Goal: Task Accomplishment & Management: Manage account settings

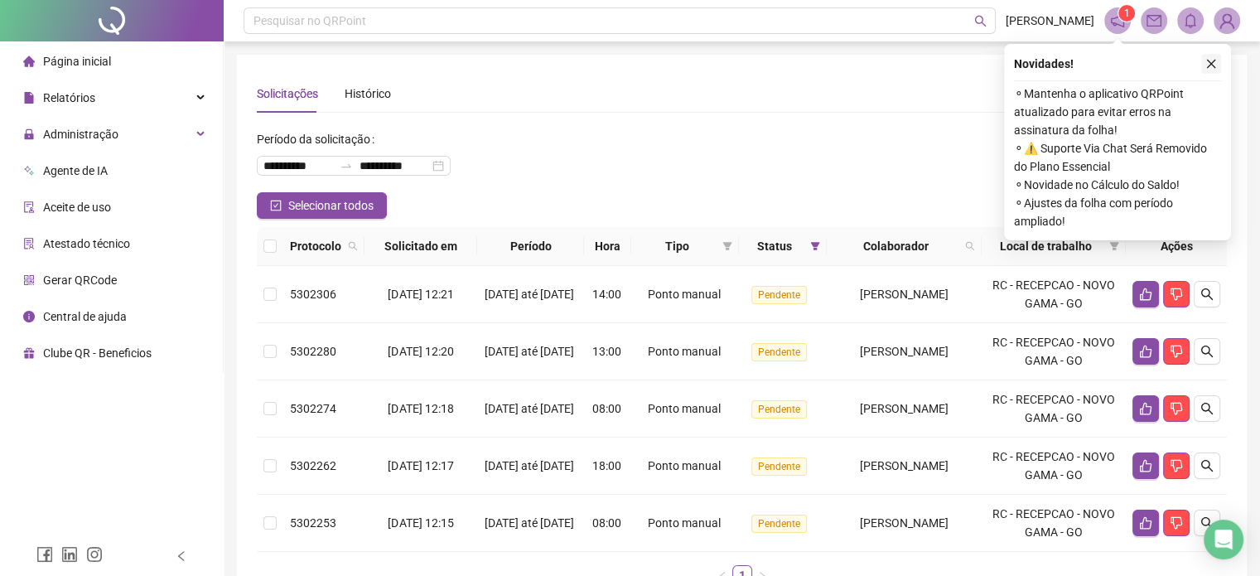
click at [1209, 62] on icon "close" at bounding box center [1211, 64] width 9 height 9
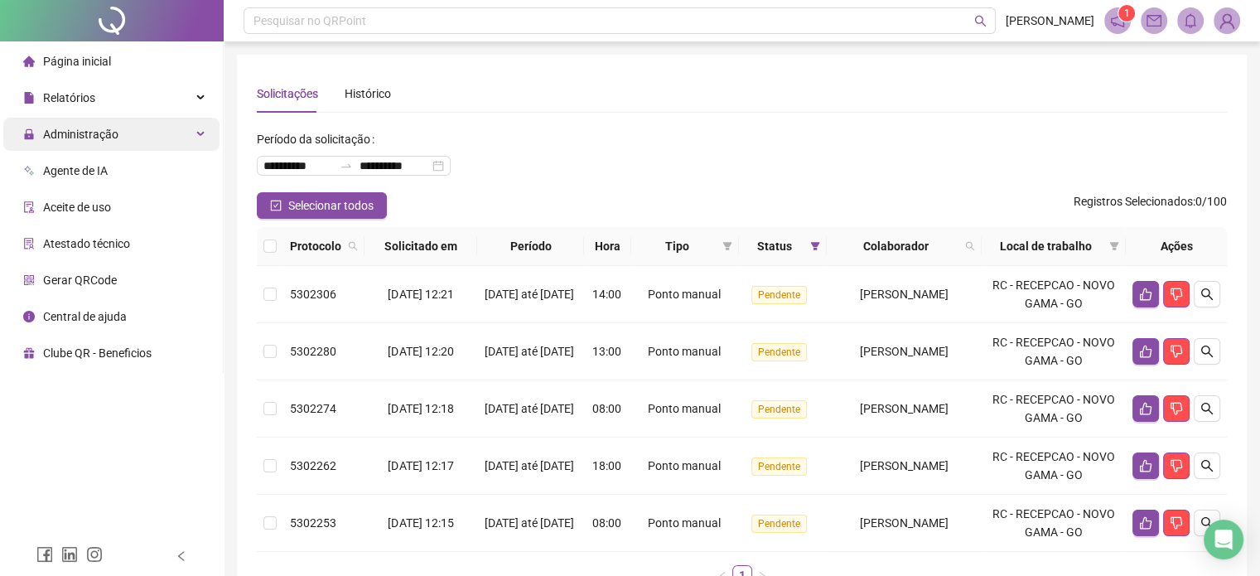
click at [200, 136] on div "Administração" at bounding box center [111, 134] width 216 height 33
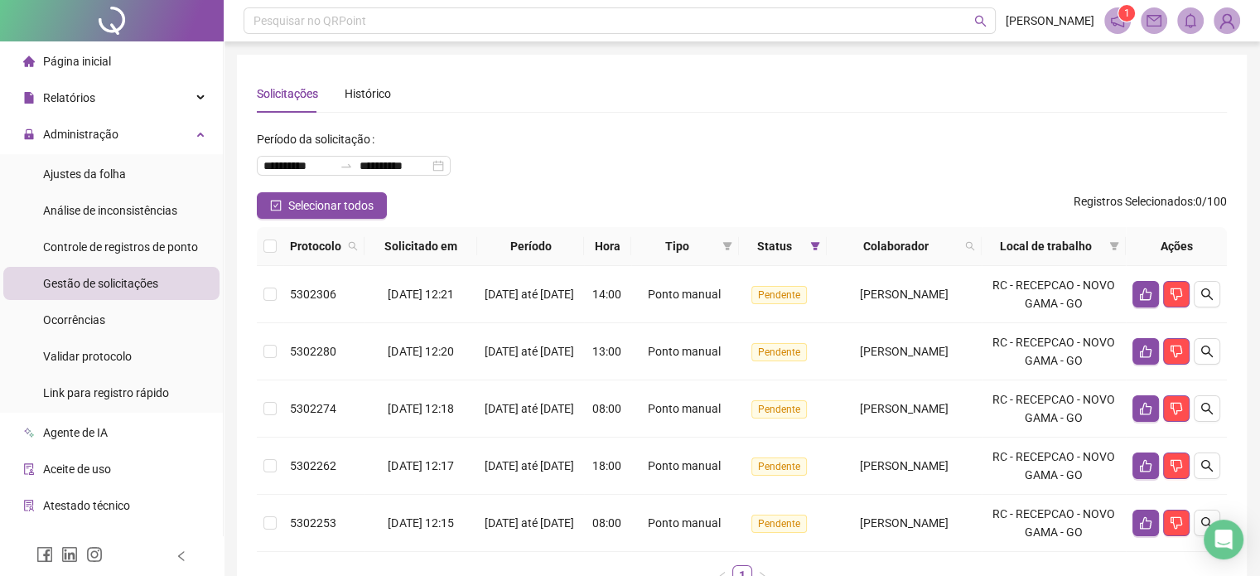
click at [119, 286] on span "Gestão de solicitações" at bounding box center [100, 283] width 115 height 13
click at [109, 284] on span "Gestão de solicitações" at bounding box center [100, 283] width 115 height 13
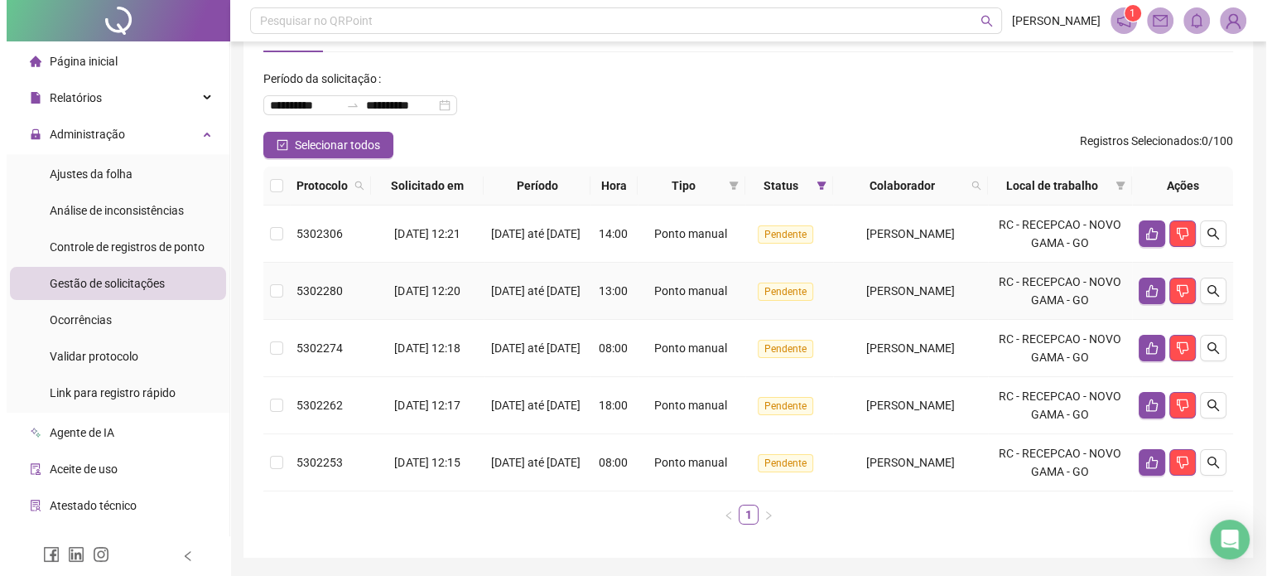
scroll to position [113, 0]
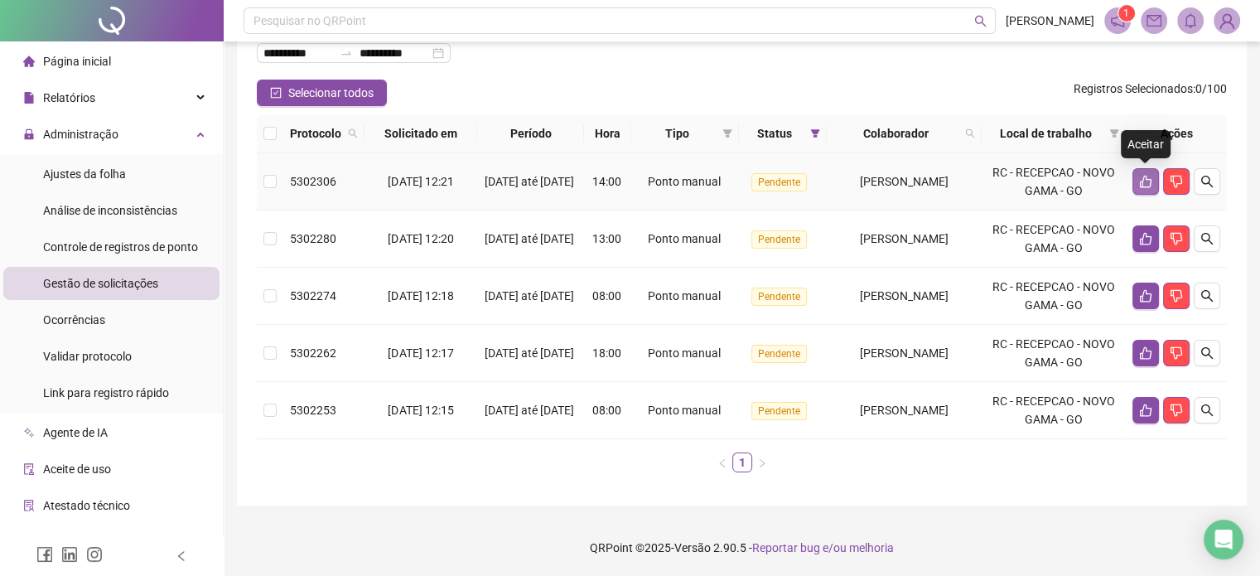
click at [1148, 185] on icon "like" at bounding box center [1145, 181] width 13 height 13
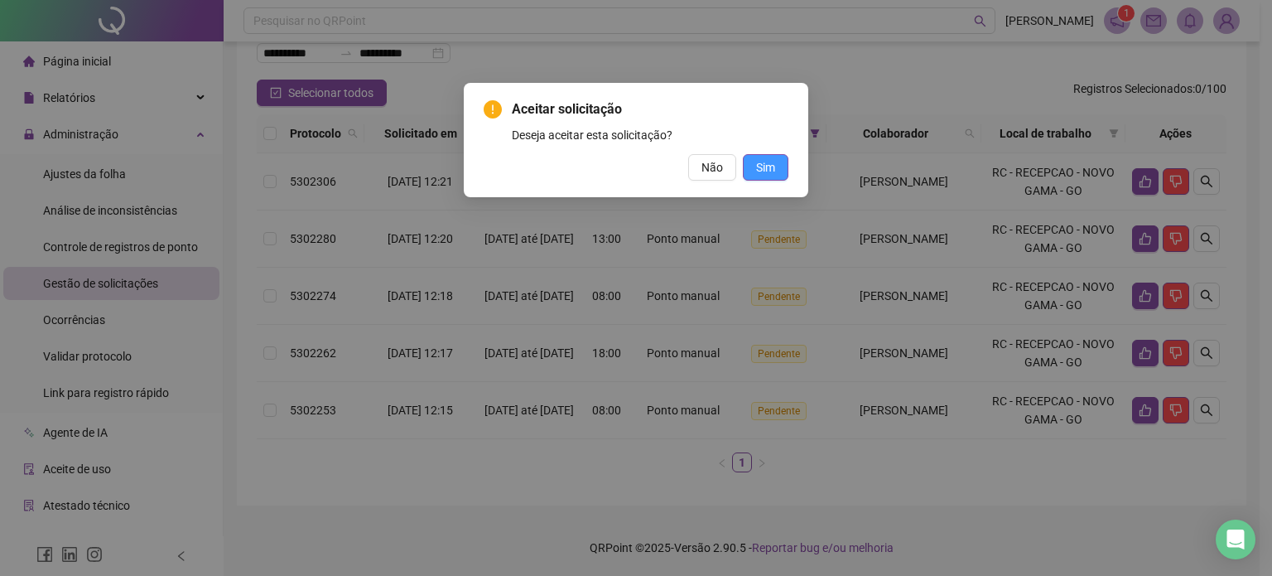
click at [784, 172] on button "Sim" at bounding box center [766, 167] width 46 height 27
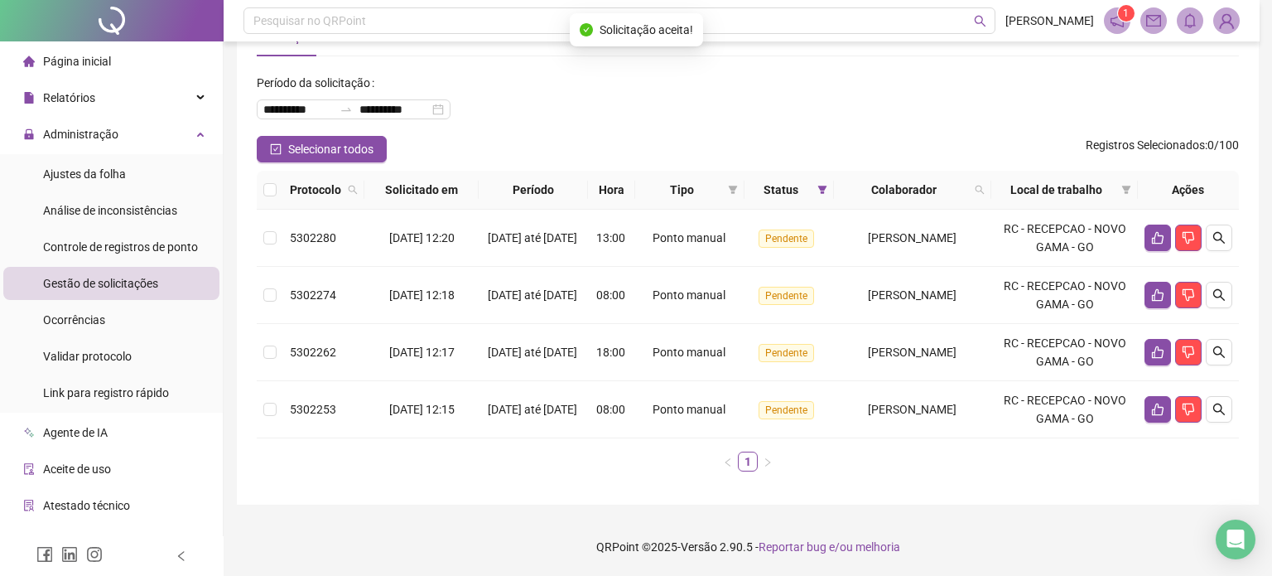
scroll to position [55, 0]
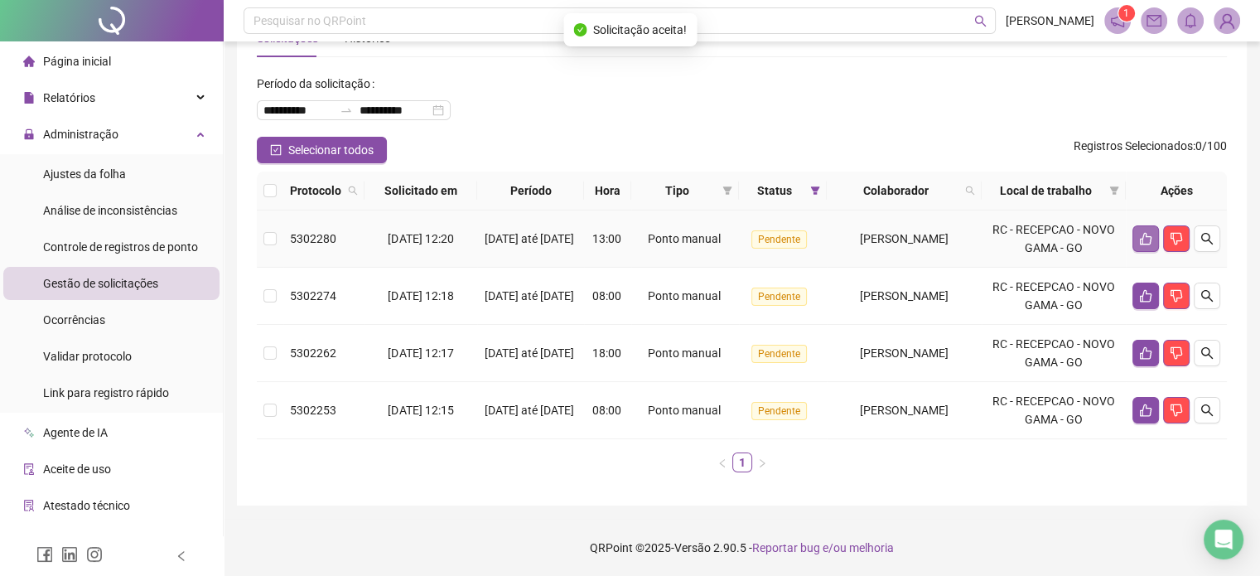
click at [1149, 234] on icon "like" at bounding box center [1145, 238] width 13 height 13
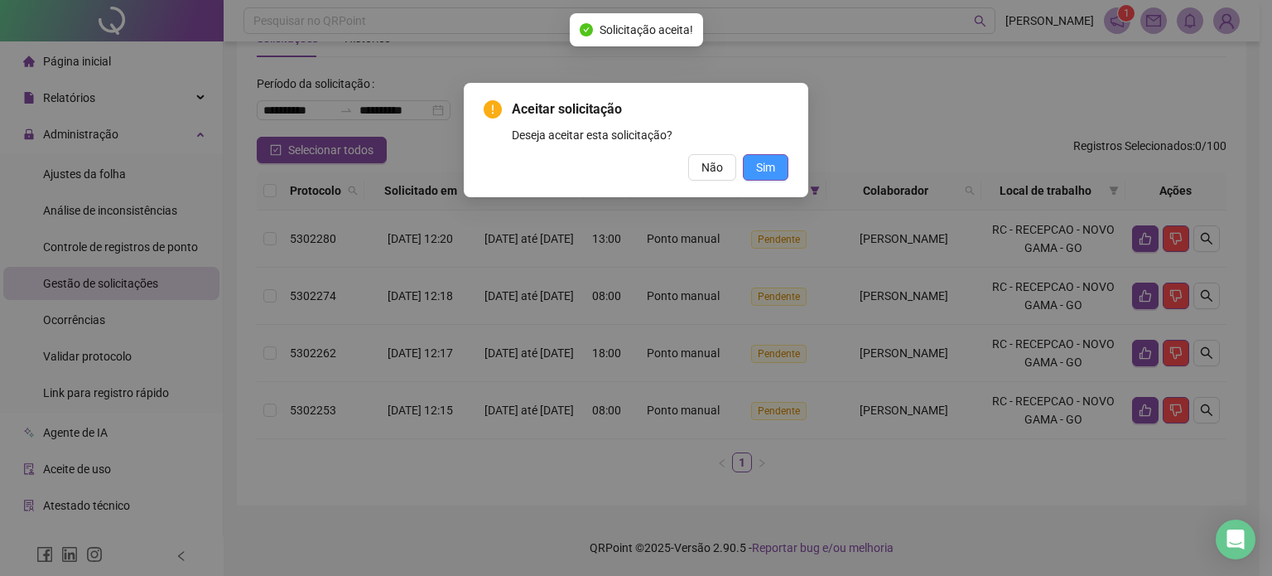
click at [775, 168] on span "Sim" at bounding box center [765, 167] width 19 height 18
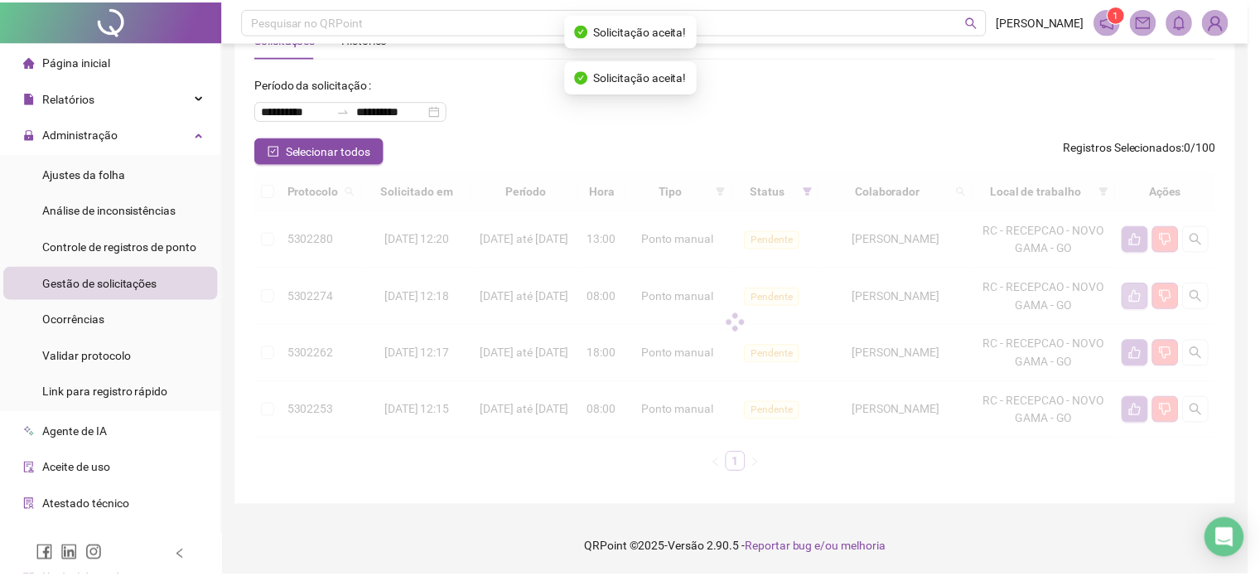
scroll to position [0, 0]
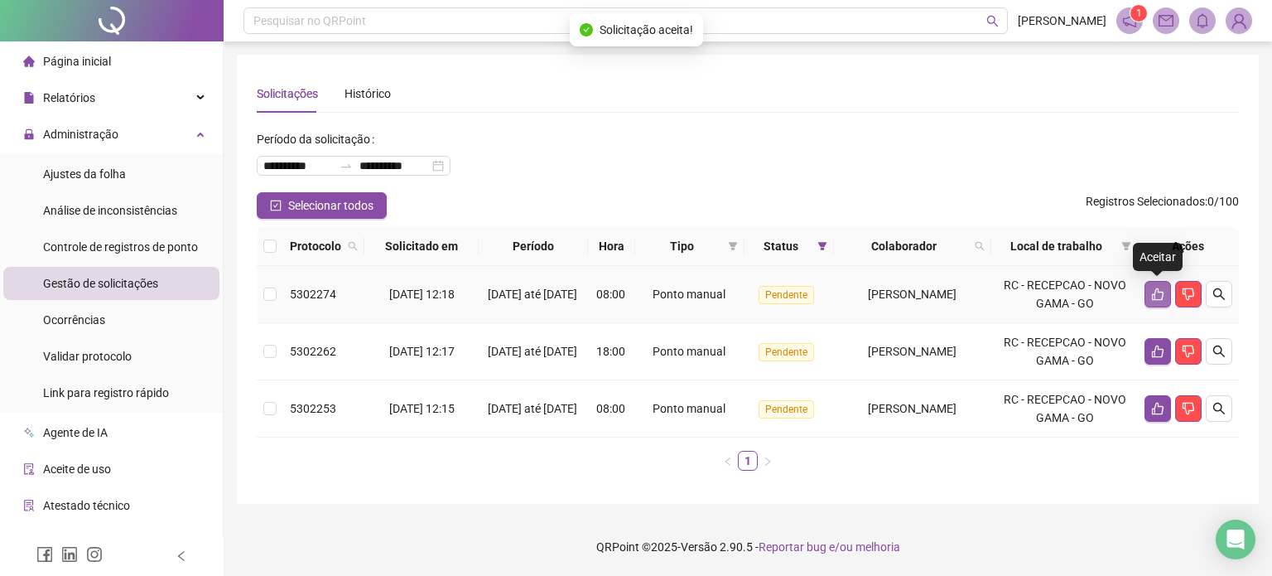
click at [1150, 292] on button "button" at bounding box center [1158, 294] width 27 height 27
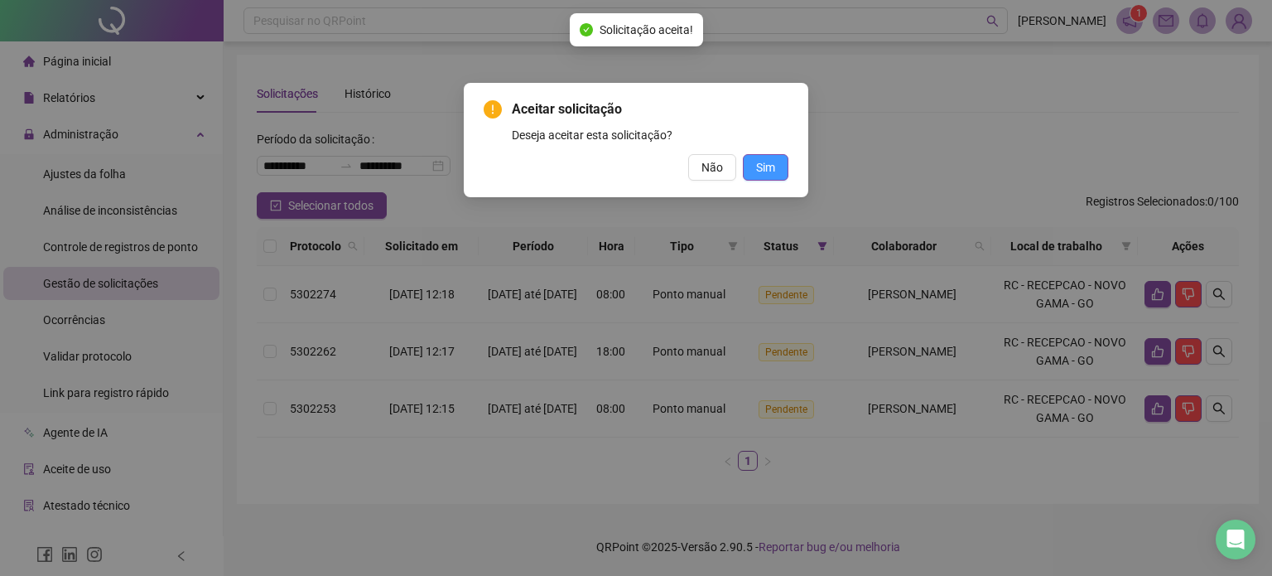
click at [773, 178] on button "Sim" at bounding box center [766, 167] width 46 height 27
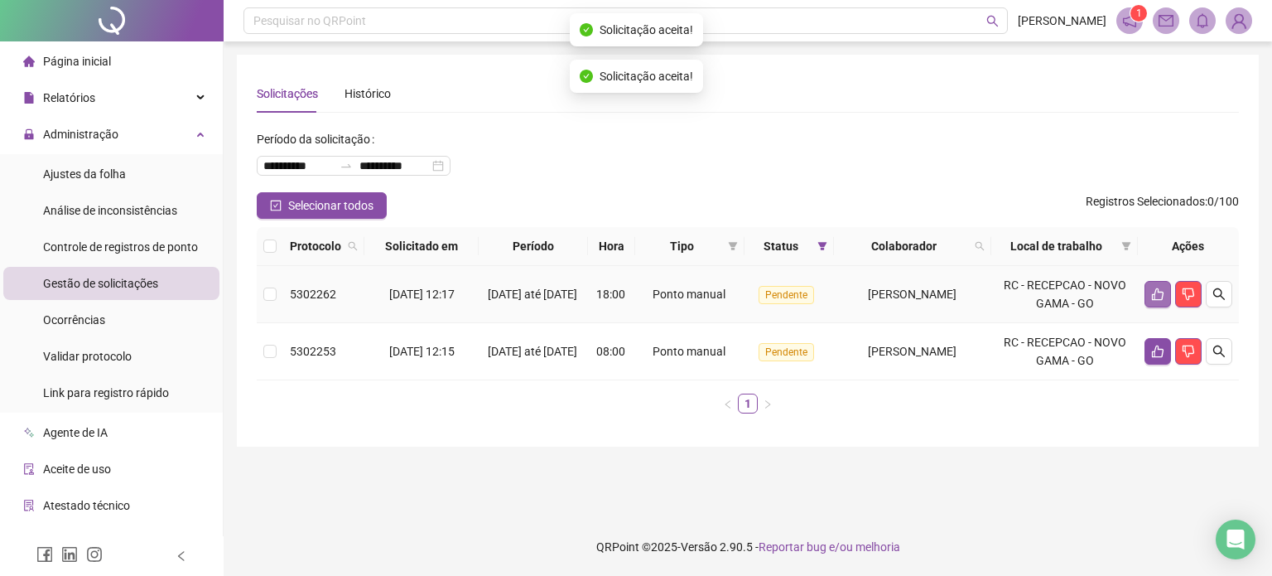
click at [1150, 297] on button "button" at bounding box center [1158, 294] width 27 height 27
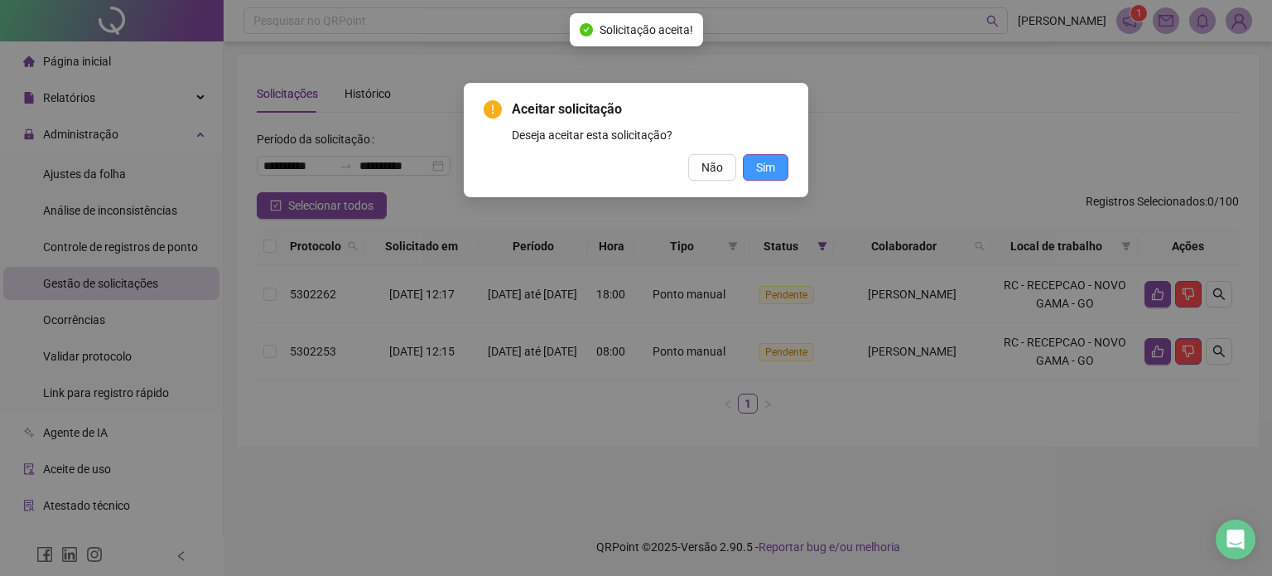
click at [774, 164] on span "Sim" at bounding box center [765, 167] width 19 height 18
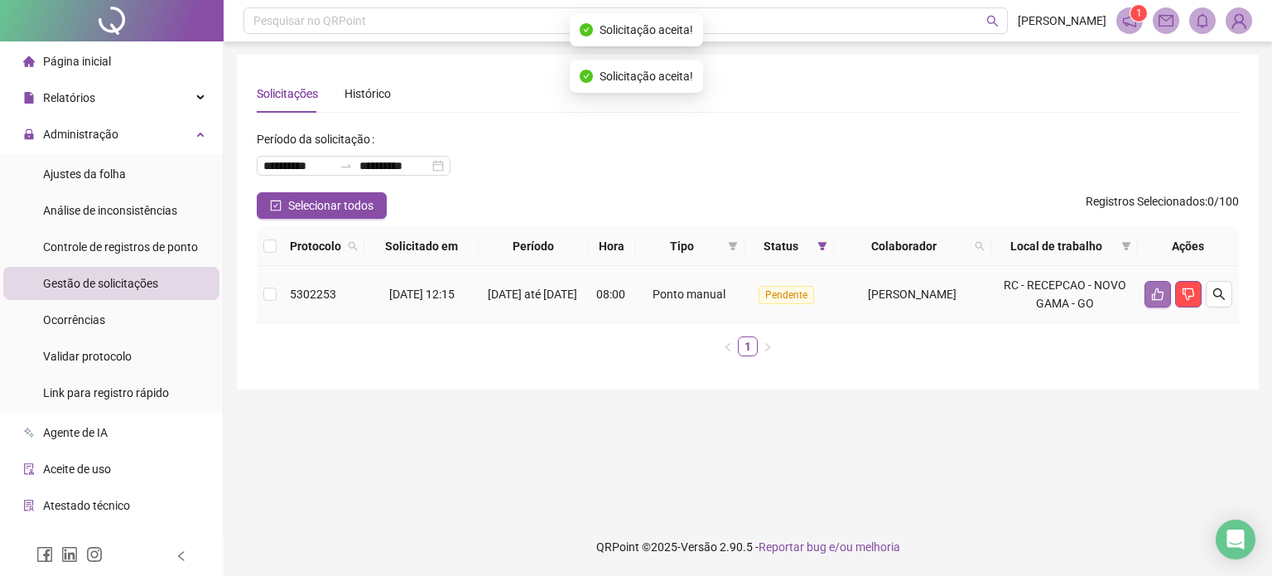
click at [1156, 302] on button "button" at bounding box center [1158, 294] width 27 height 27
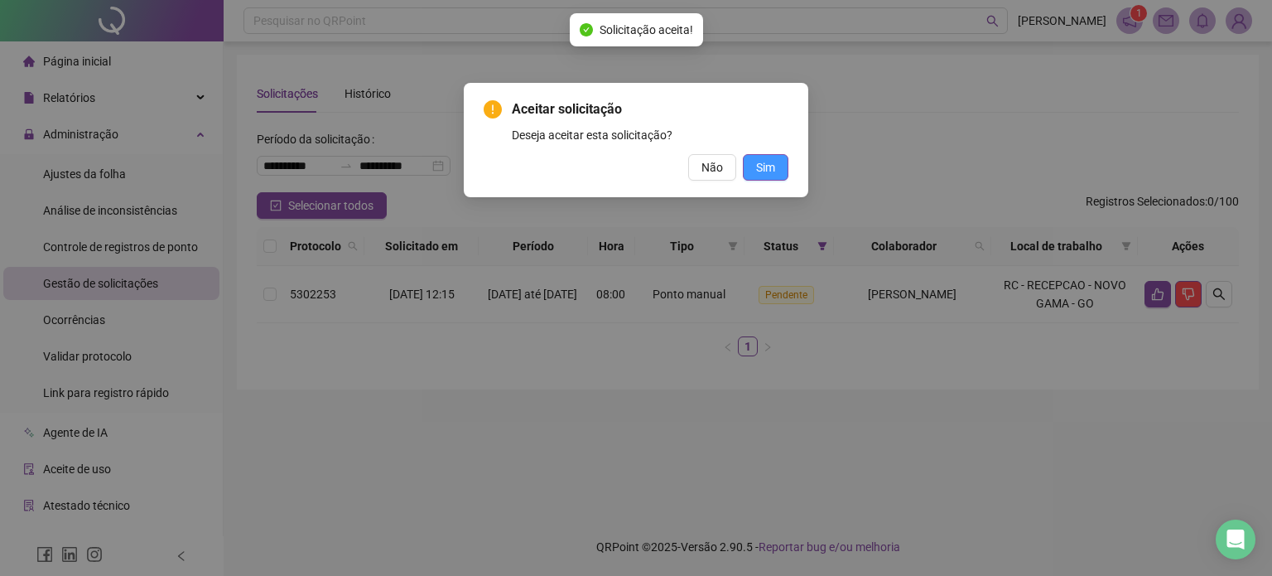
drag, startPoint x: 774, startPoint y: 185, endPoint x: 766, endPoint y: 172, distance: 14.9
click at [770, 180] on div "Aceitar solicitação Deseja aceitar esta solicitação? Não Sim" at bounding box center [636, 140] width 345 height 114
click at [765, 171] on span "Sim" at bounding box center [765, 167] width 19 height 18
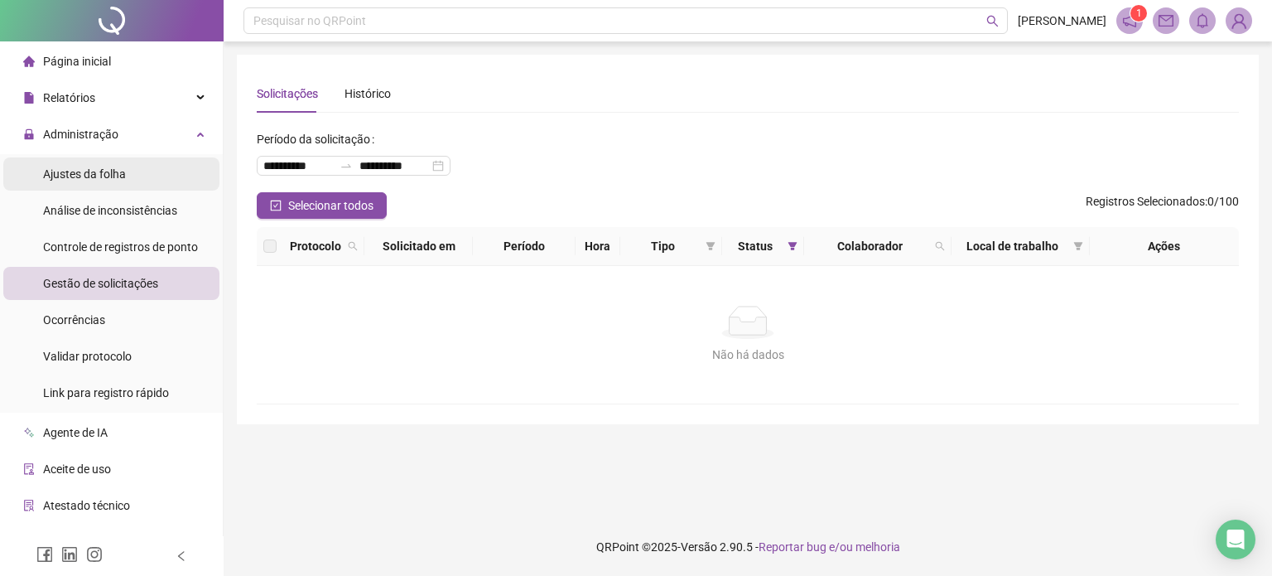
click at [104, 165] on div "Ajustes da folha" at bounding box center [84, 173] width 83 height 33
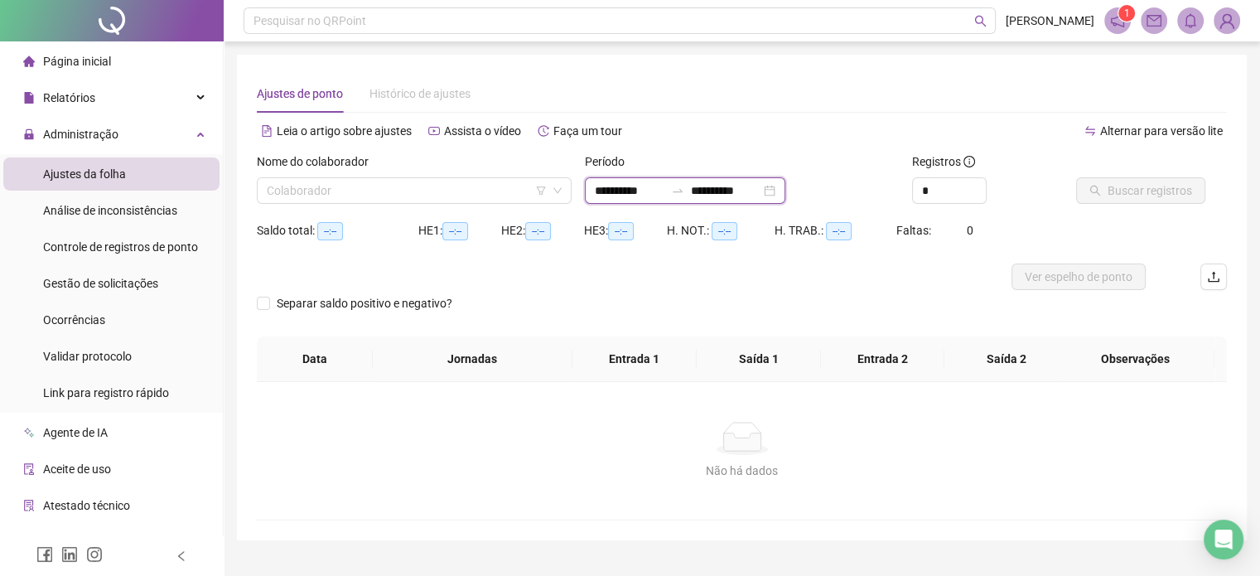
click at [663, 195] on input "**********" at bounding box center [630, 190] width 70 height 18
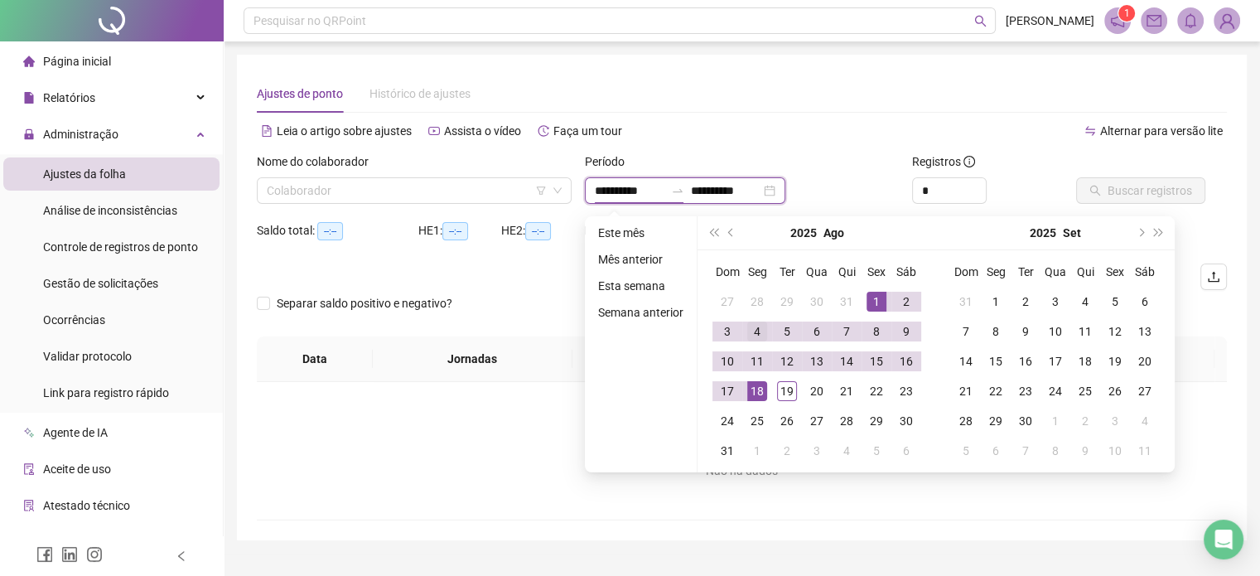
type input "**********"
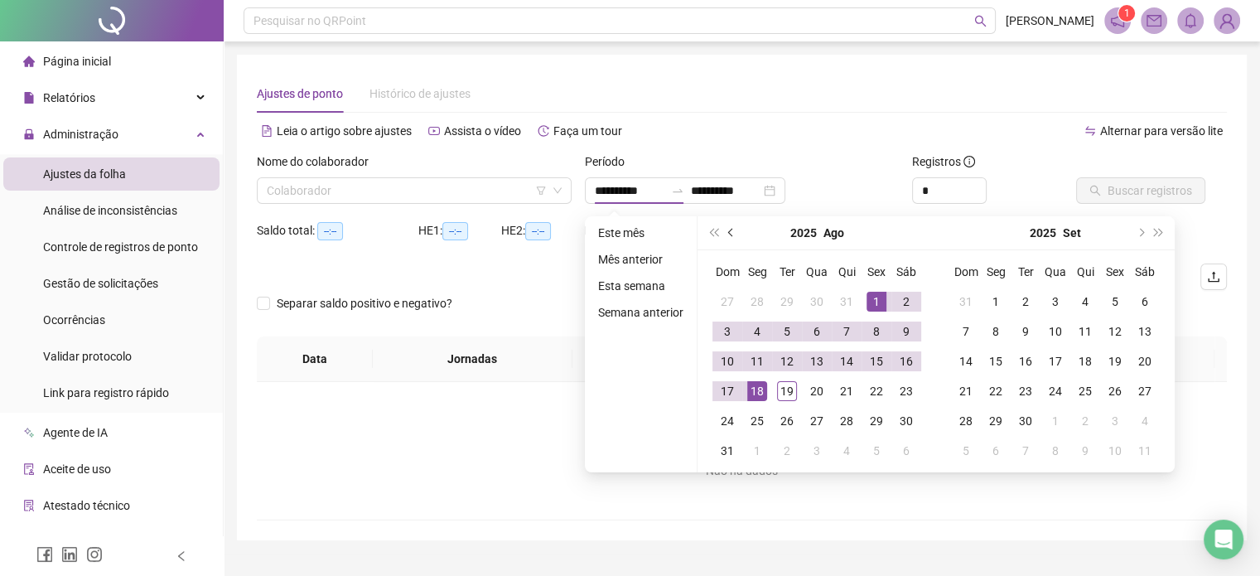
click at [731, 234] on span "prev-year" at bounding box center [732, 233] width 8 height 8
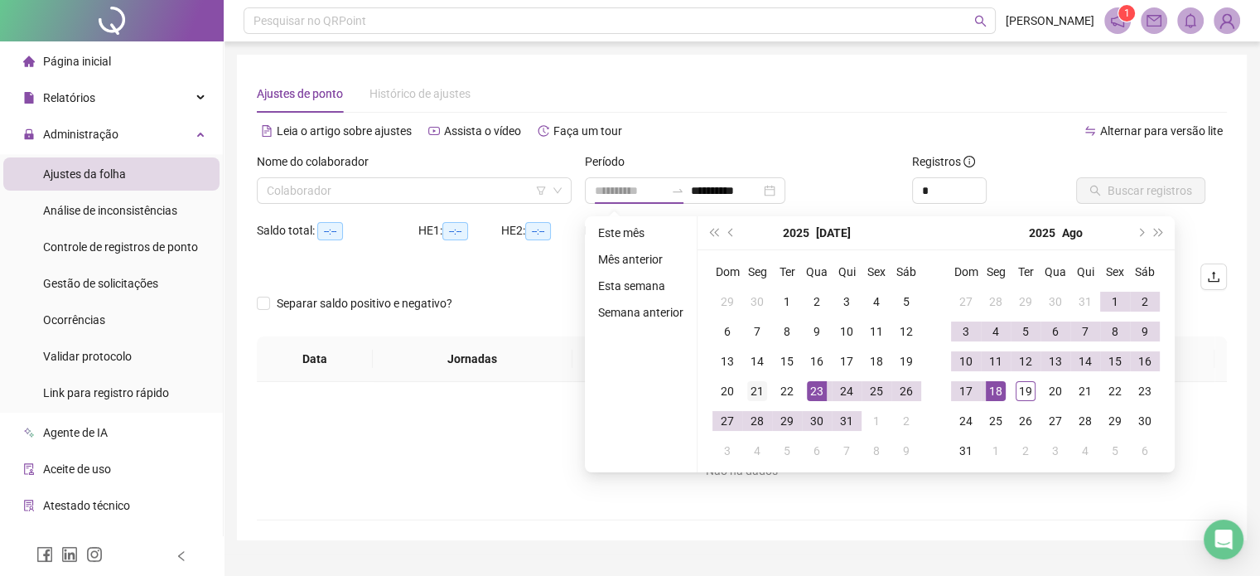
type input "**********"
click at [747, 388] on div "21" at bounding box center [757, 391] width 20 height 20
type input "**********"
drag, startPoint x: 1019, startPoint y: 390, endPoint x: 1006, endPoint y: 373, distance: 21.9
click at [1020, 390] on div "19" at bounding box center [1025, 391] width 20 height 20
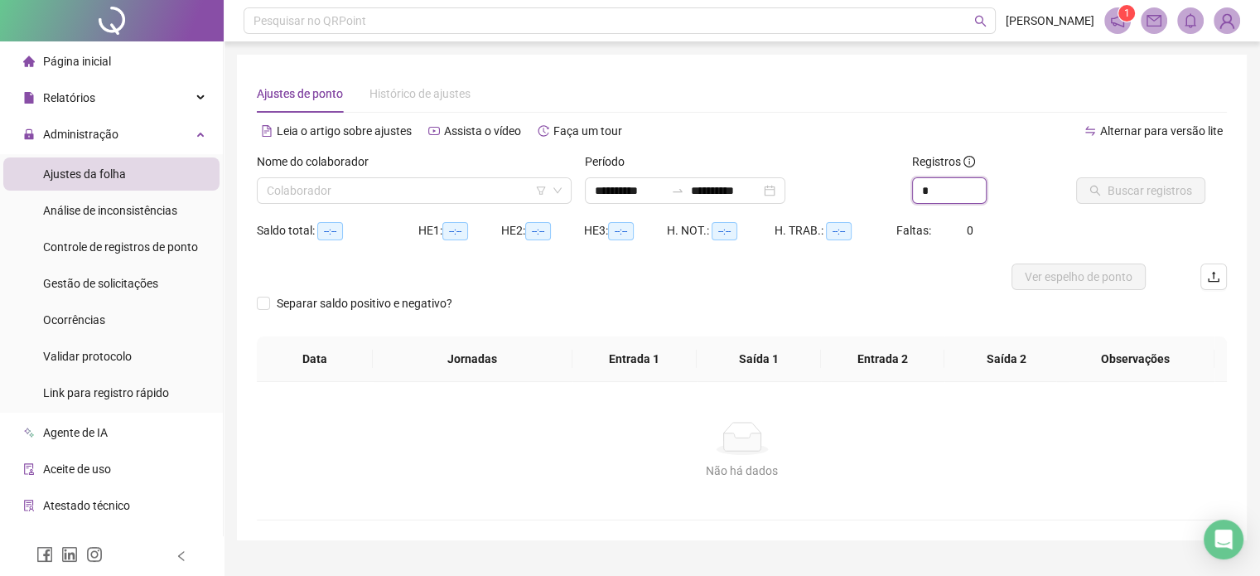
drag, startPoint x: 945, startPoint y: 201, endPoint x: 901, endPoint y: 196, distance: 44.2
click at [901, 196] on div "**********" at bounding box center [741, 184] width 983 height 65
type input "*"
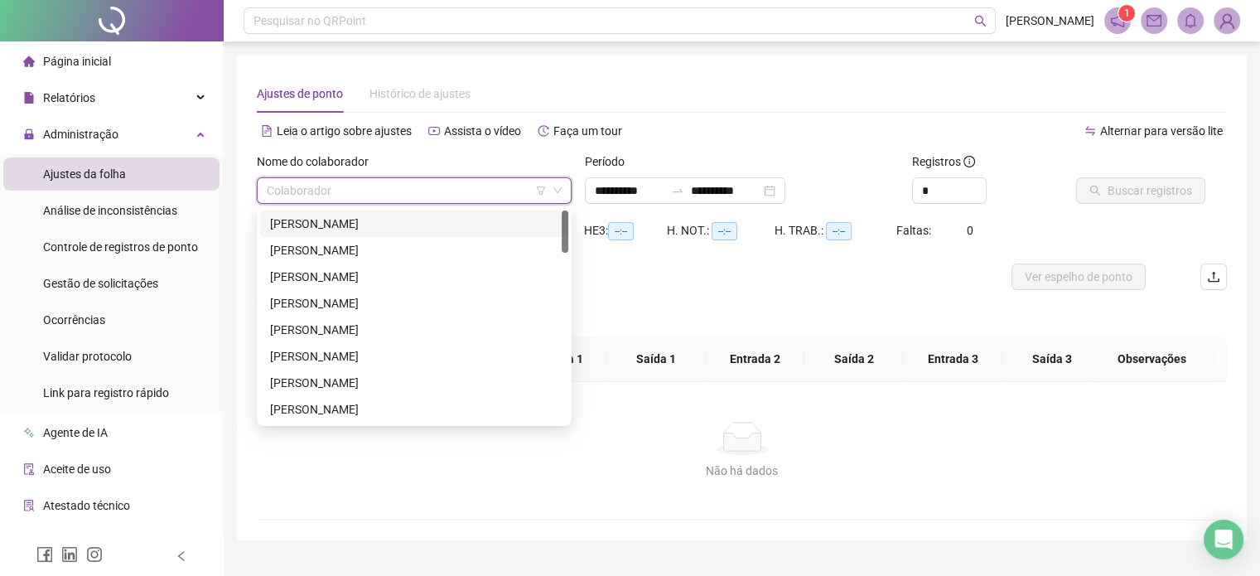
click at [461, 191] on input "search" at bounding box center [407, 190] width 280 height 25
click at [470, 282] on div "[PERSON_NAME]" at bounding box center [414, 277] width 288 height 18
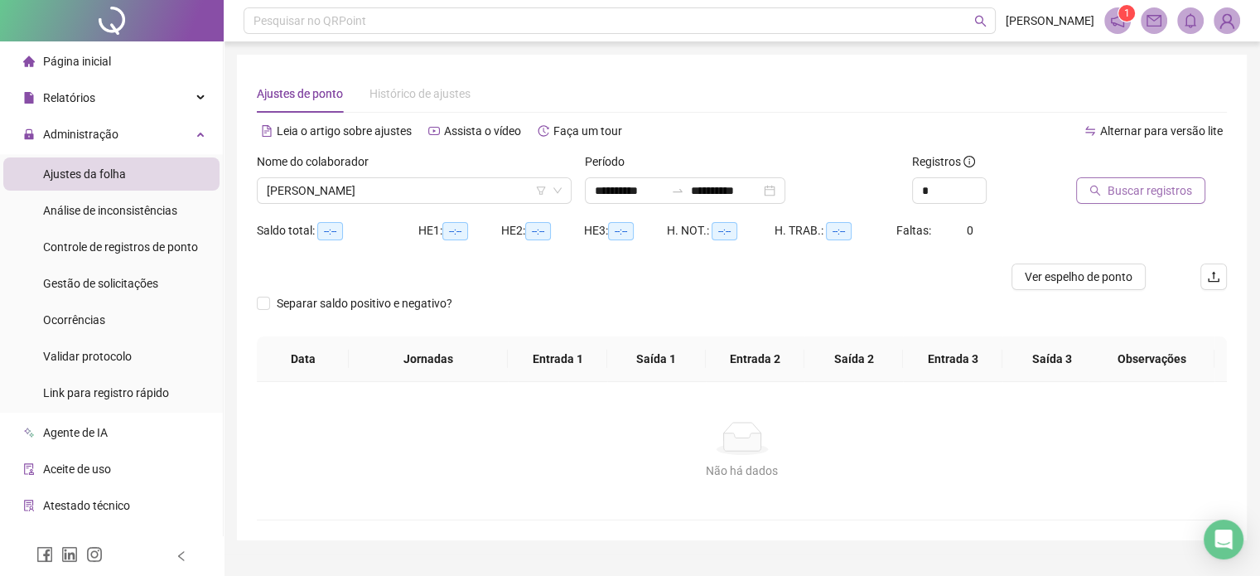
click at [1120, 191] on span "Buscar registros" at bounding box center [1149, 190] width 84 height 18
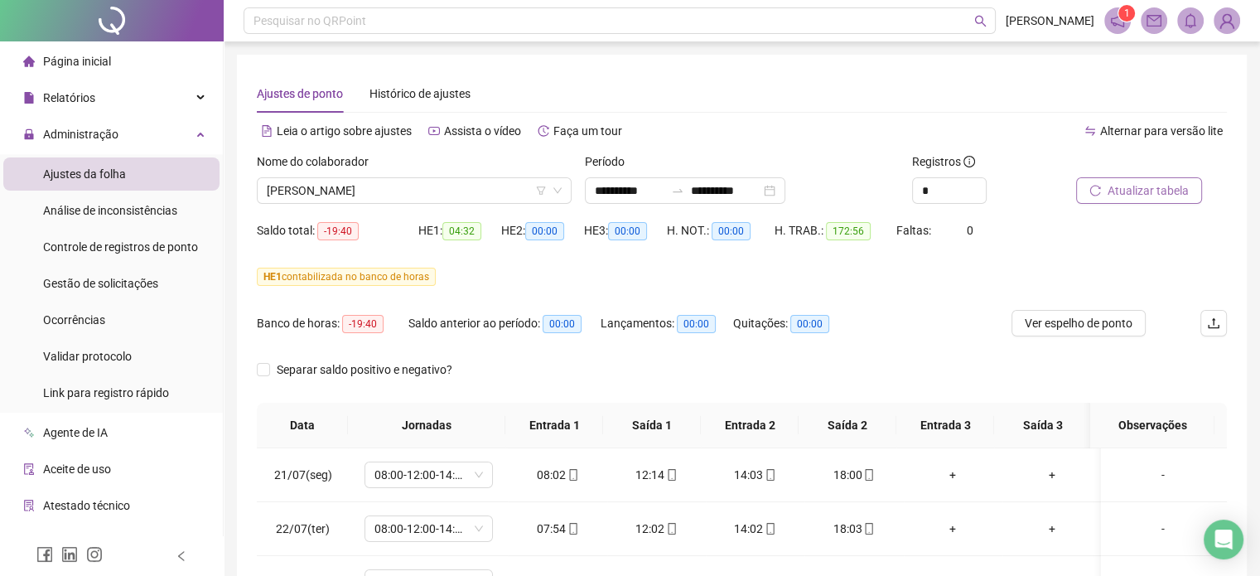
click at [1171, 185] on span "Atualizar tabela" at bounding box center [1147, 190] width 81 height 18
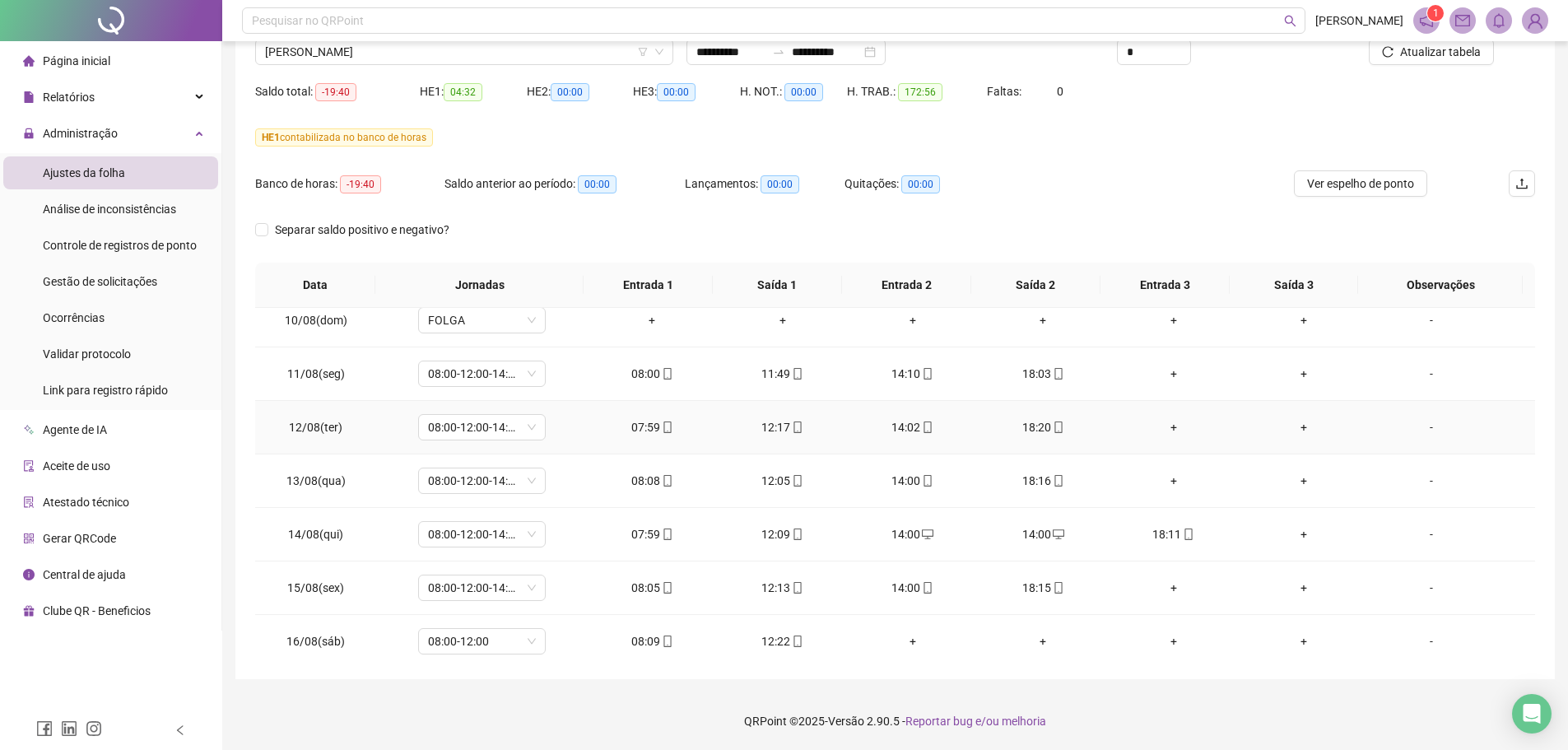
scroll to position [1166, 0]
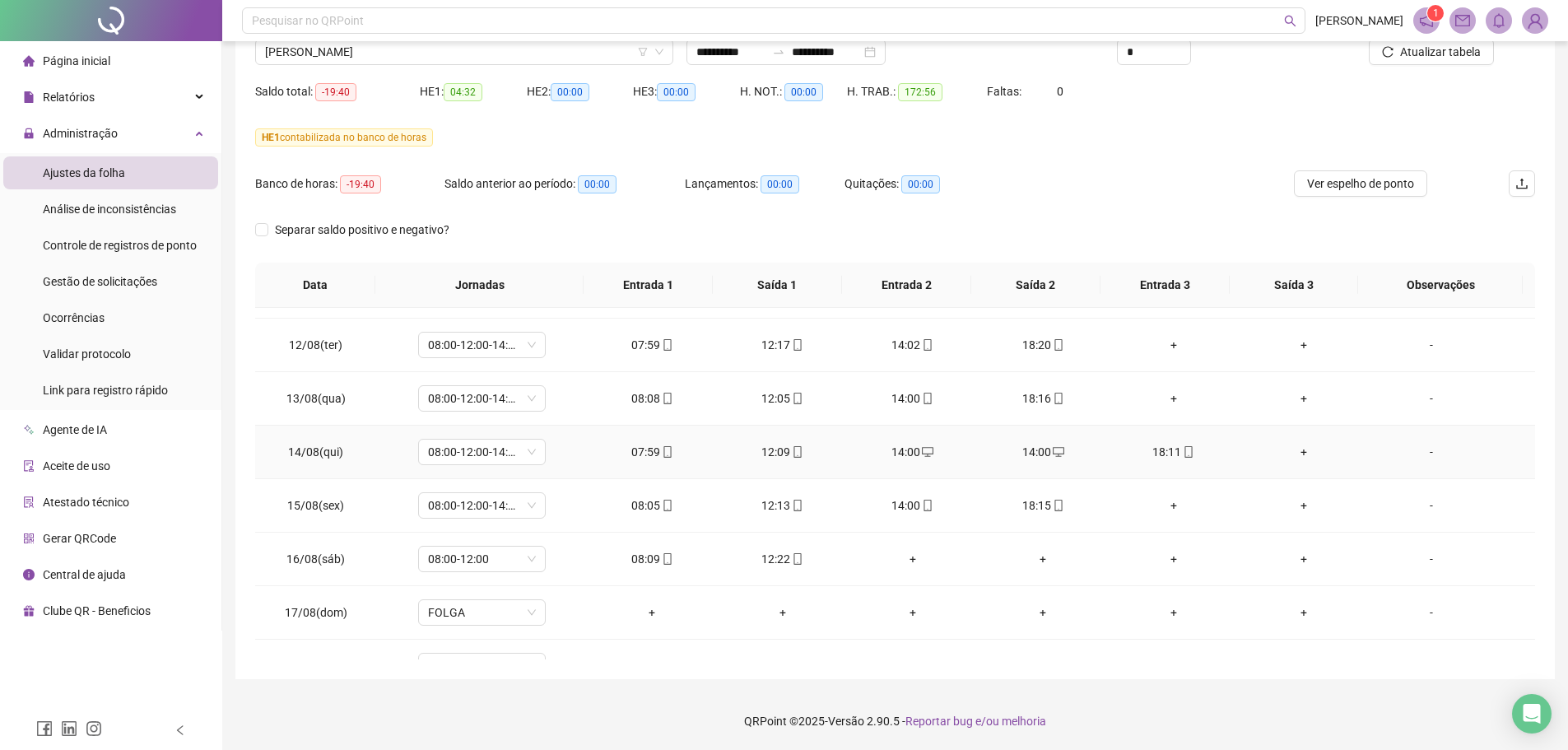
drag, startPoint x: 890, startPoint y: 456, endPoint x: 901, endPoint y: 460, distance: 11.7
click at [890, 457] on div "14:00" at bounding box center [912, 452] width 103 height 18
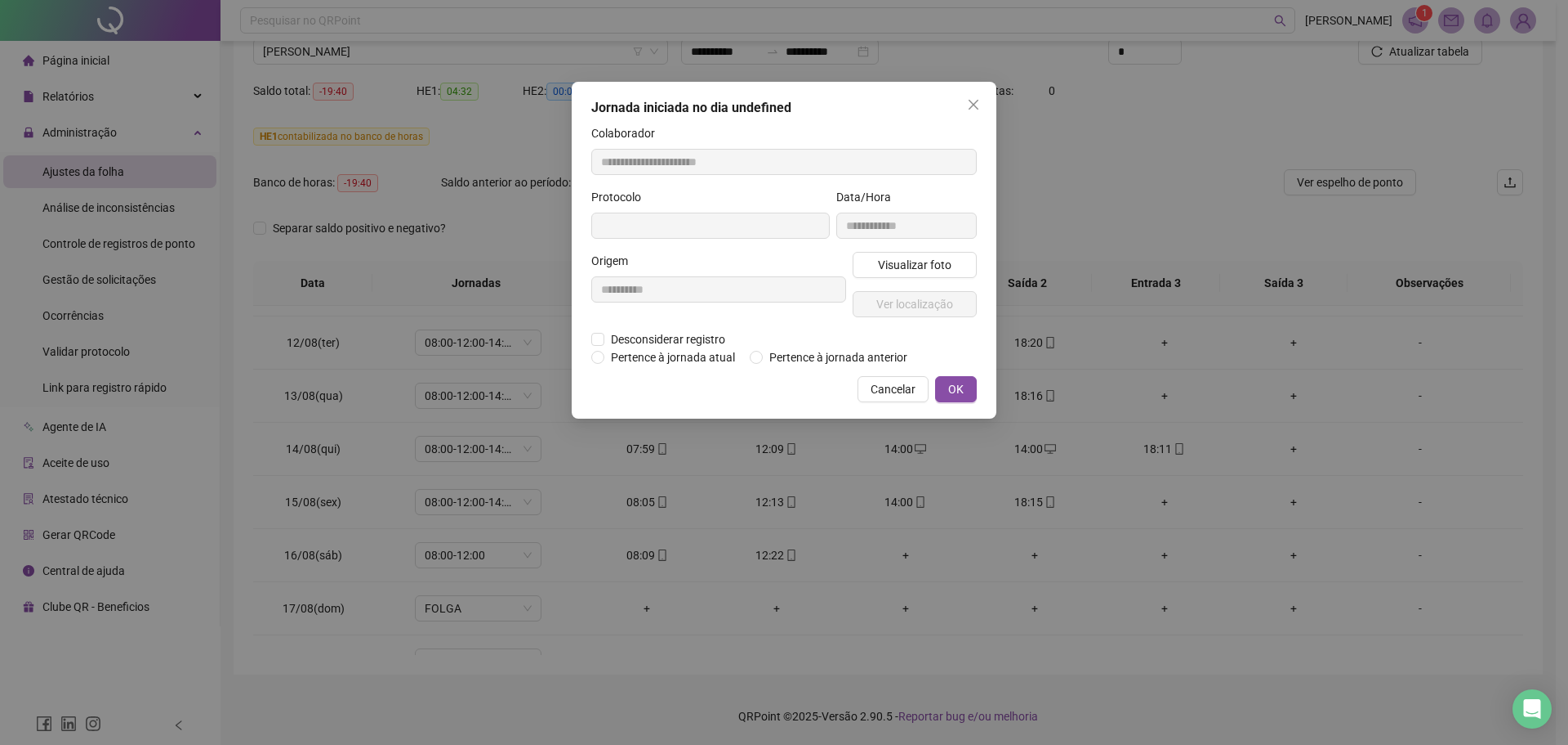
type input "**********"
click at [660, 337] on span "Desconsiderar registro" at bounding box center [668, 340] width 127 height 18
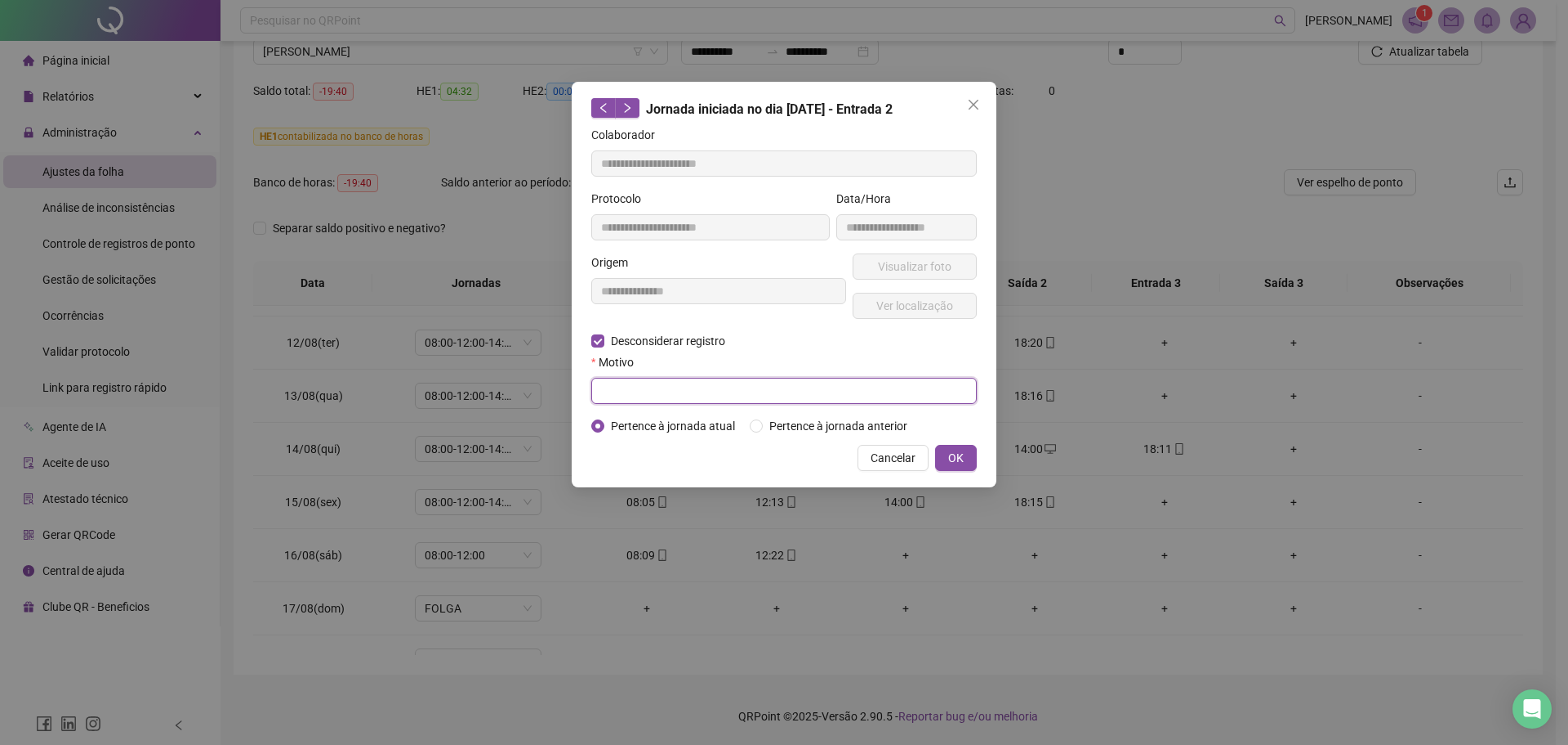
click at [687, 396] on input "text" at bounding box center [784, 391] width 386 height 27
drag, startPoint x: 719, startPoint y: 386, endPoint x: 459, endPoint y: 398, distance: 260.3
click at [459, 398] on div "**********" at bounding box center [784, 372] width 1568 height 745
type input "**********"
drag, startPoint x: 974, startPoint y: 444, endPoint x: 955, endPoint y: 470, distance: 32.2
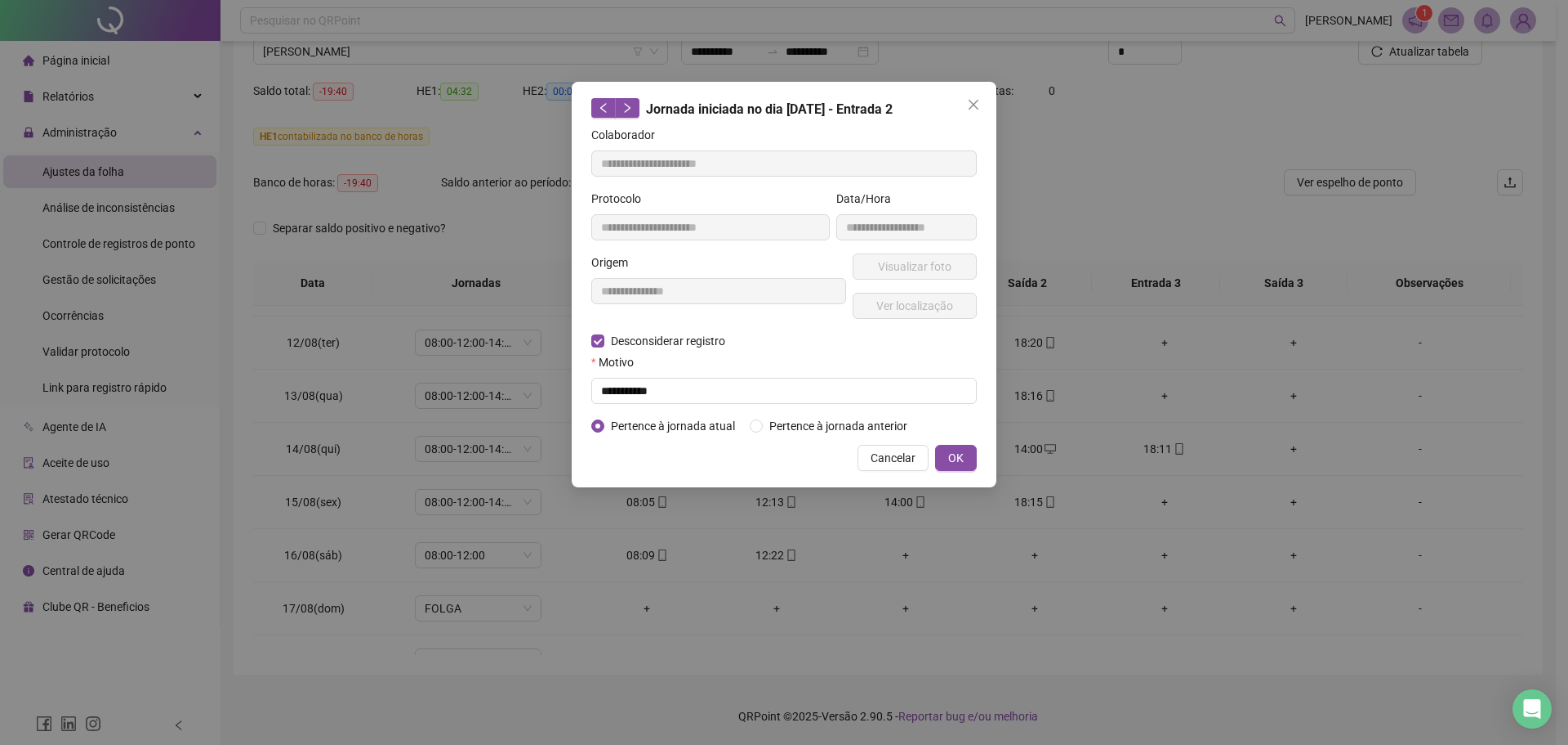
click at [974, 445] on button "OK" at bounding box center [956, 458] width 41 height 27
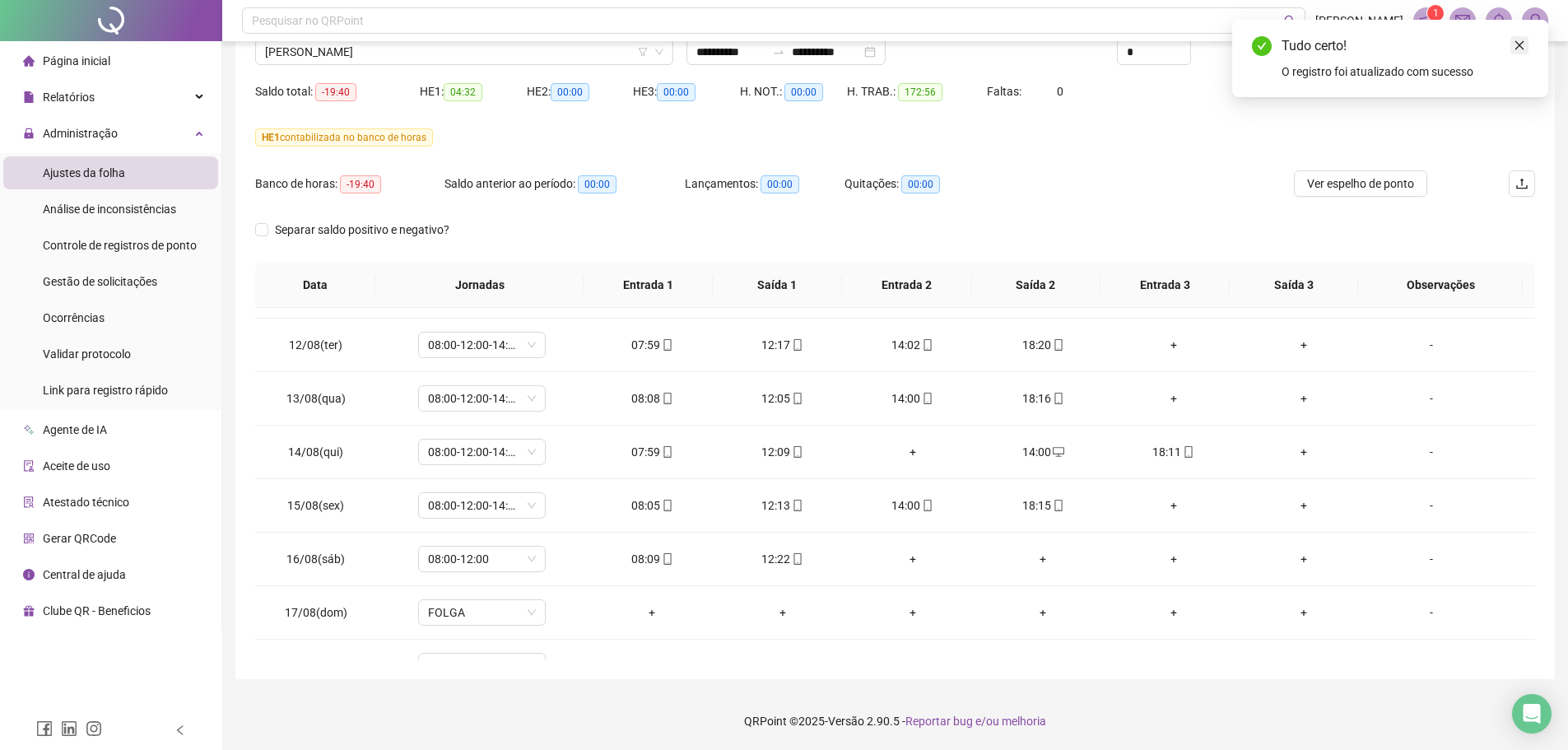
click at [1263, 51] on link "Close" at bounding box center [1519, 45] width 18 height 18
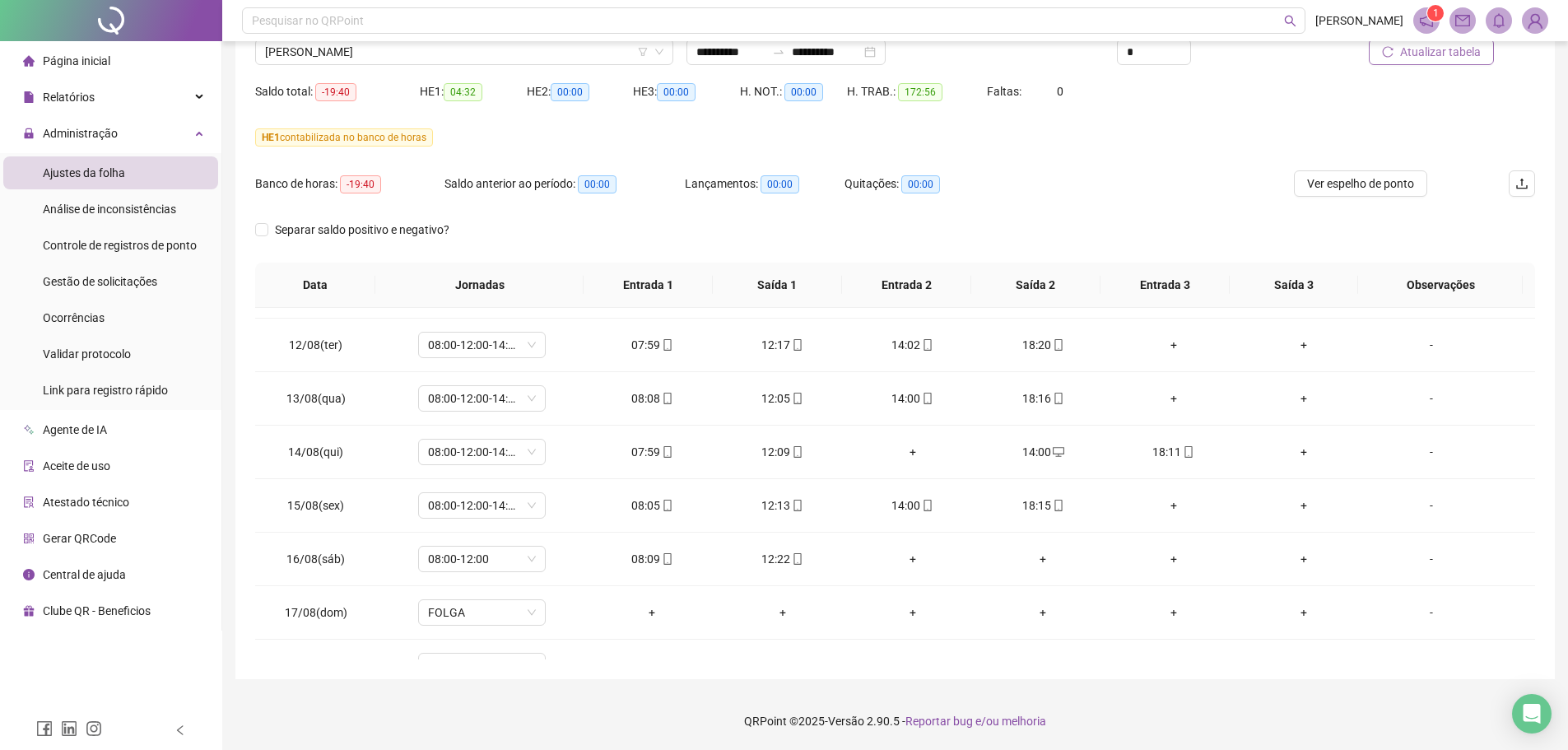
click at [1263, 55] on span "Atualizar tabela" at bounding box center [1440, 52] width 80 height 18
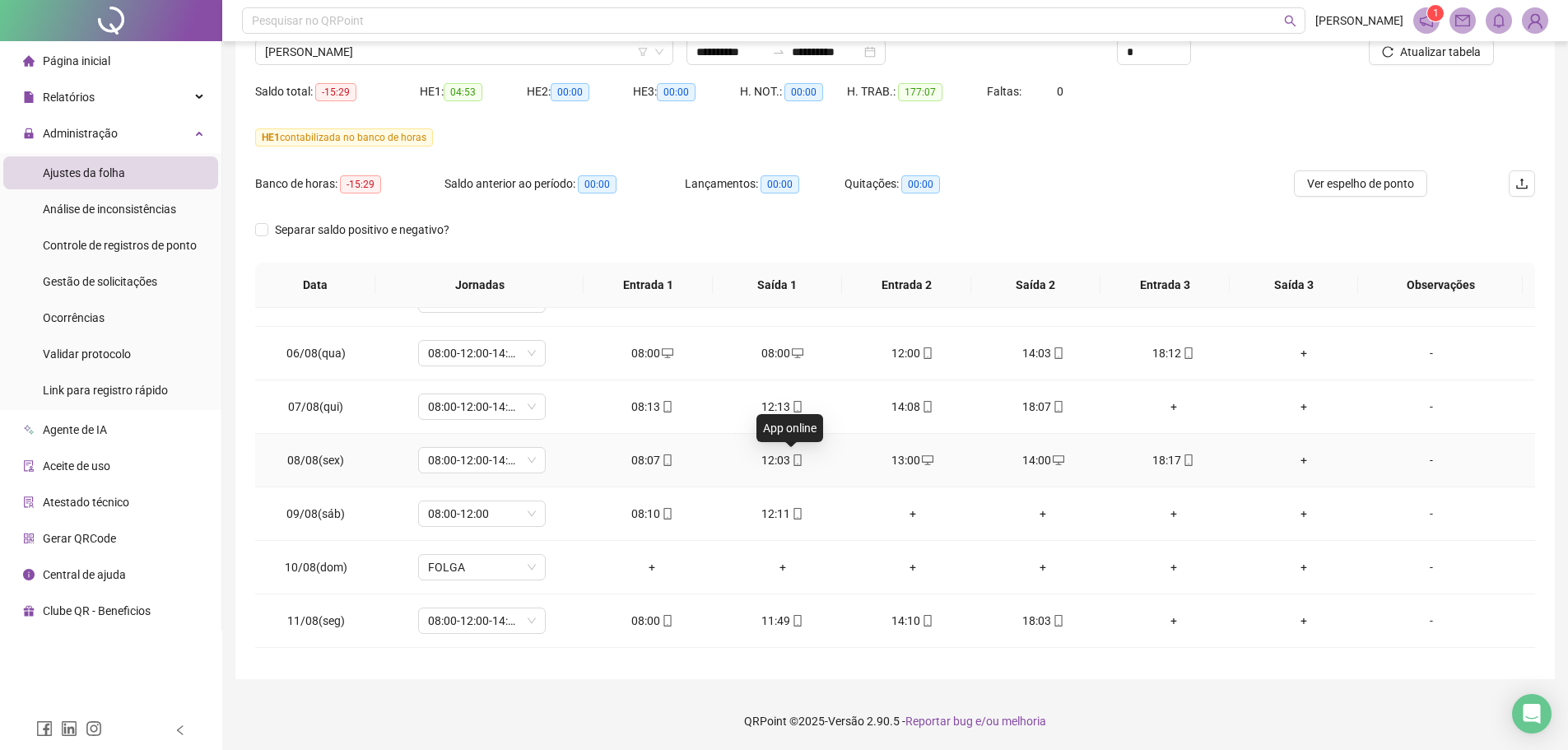
click at [792, 462] on icon "mobile" at bounding box center [798, 460] width 12 height 12
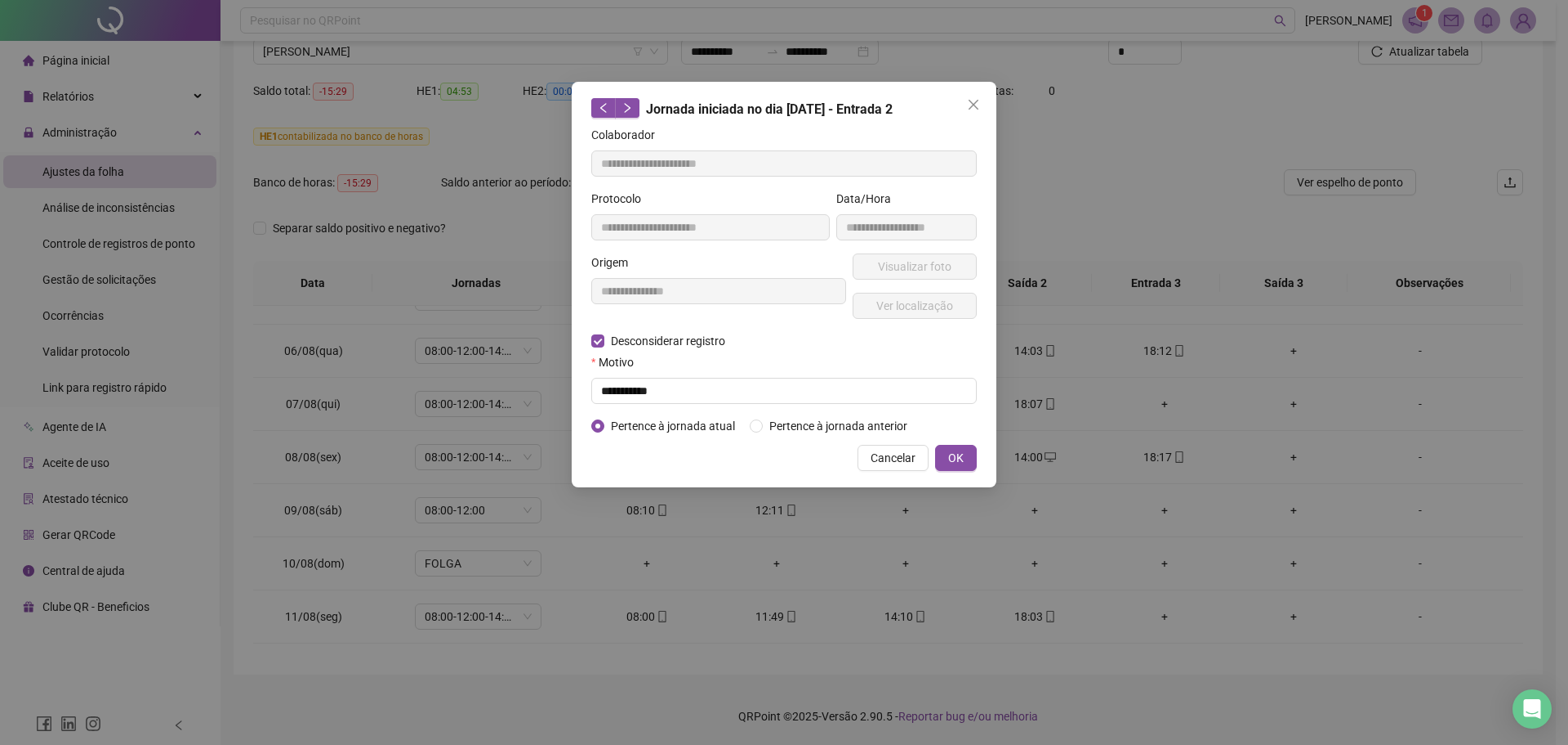
click at [969, 452] on button "OK" at bounding box center [956, 458] width 41 height 27
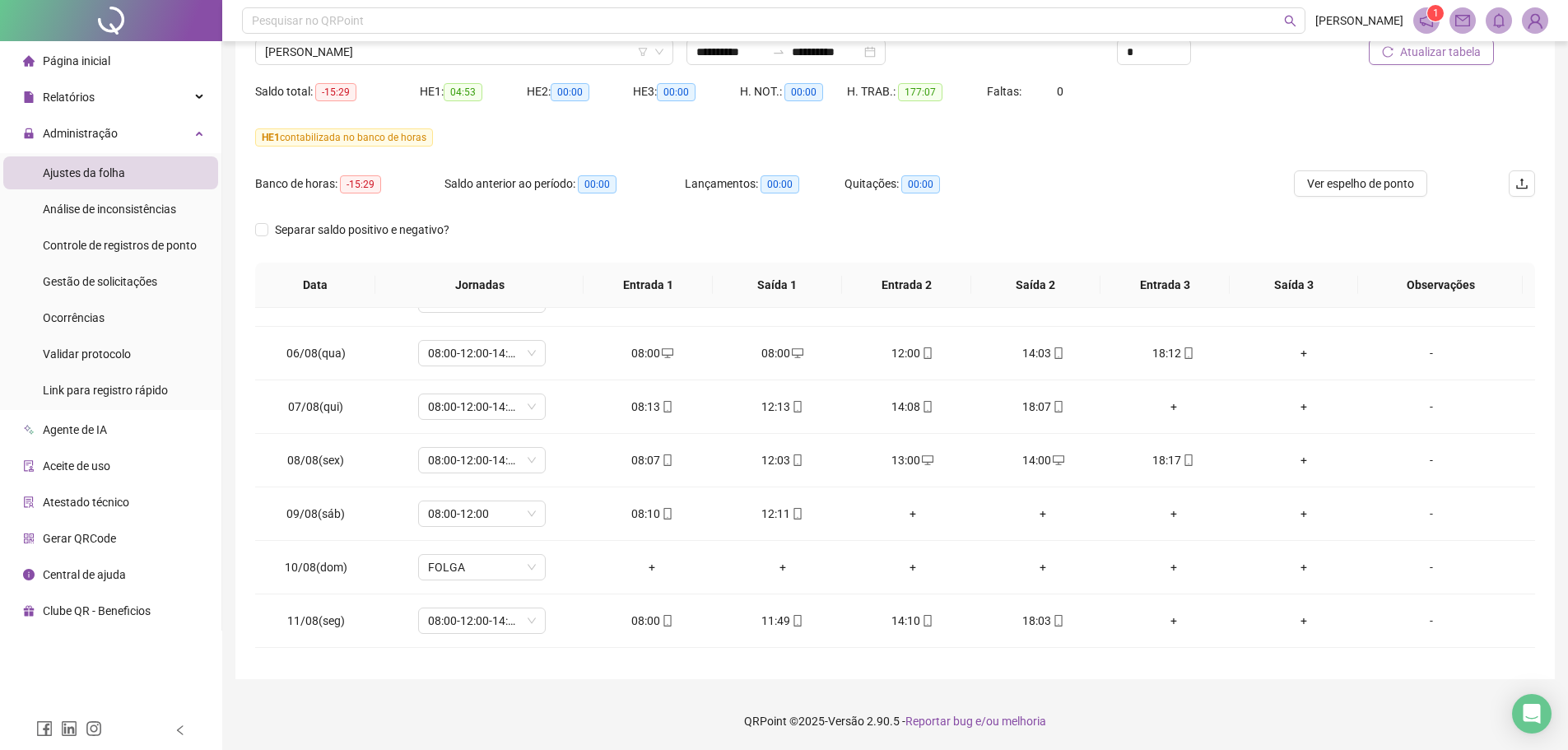
click at [1263, 55] on span "Atualizar tabela" at bounding box center [1440, 52] width 80 height 18
click at [792, 461] on icon "mobile" at bounding box center [798, 460] width 12 height 12
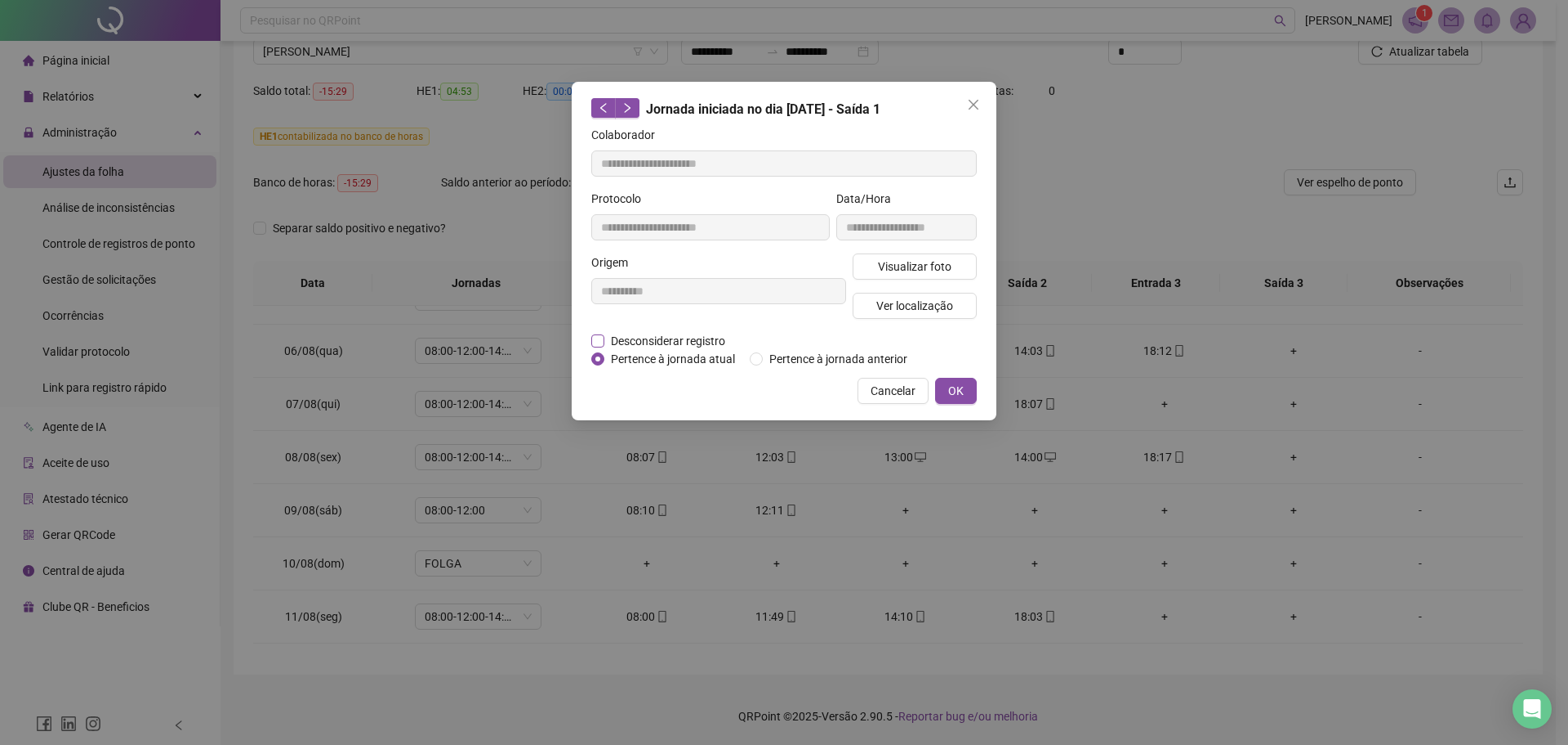
click at [628, 340] on span "Desconsiderar registro" at bounding box center [668, 340] width 127 height 18
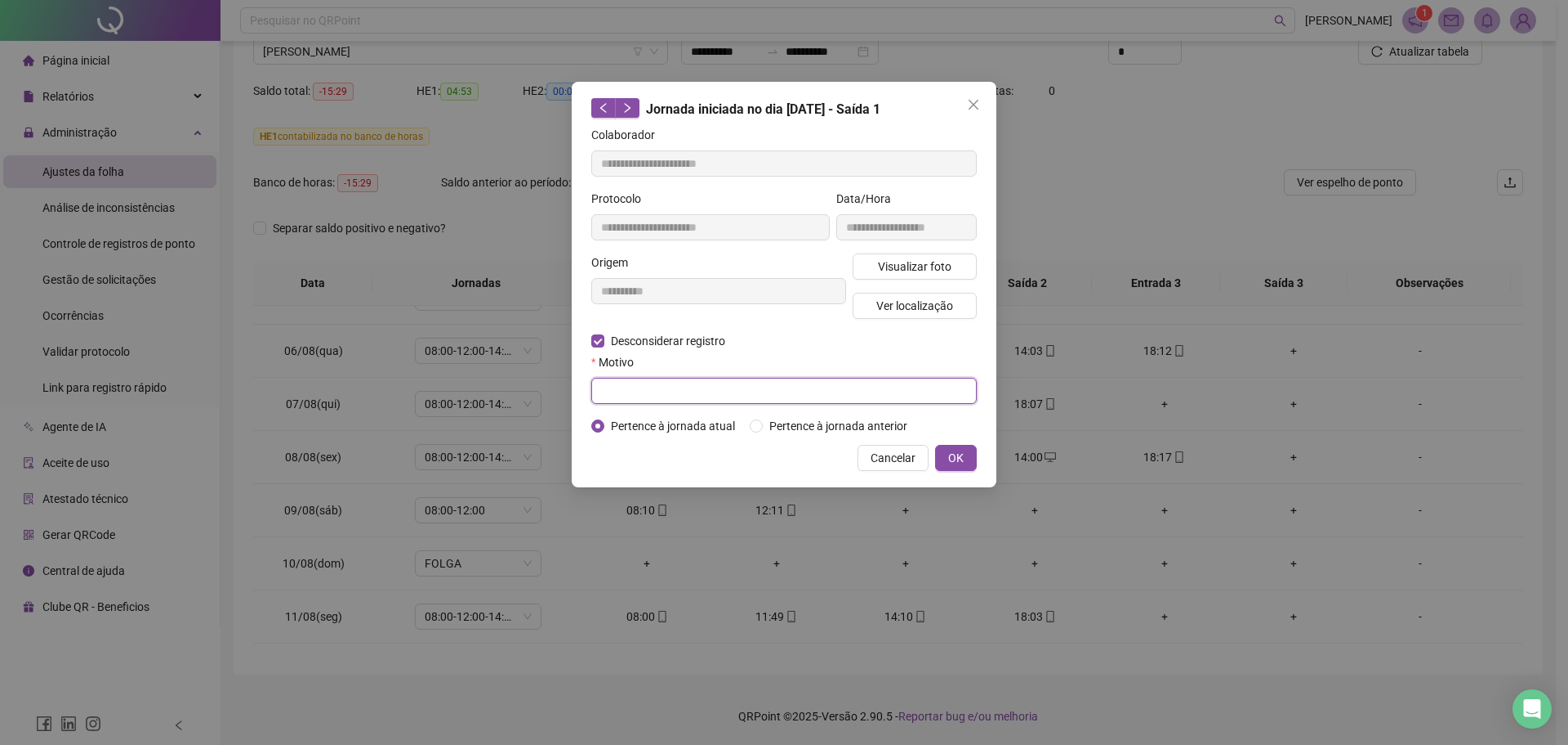
click at [640, 388] on input "text" at bounding box center [784, 391] width 386 height 27
type input "**********"
click at [960, 461] on span "OK" at bounding box center [957, 458] width 16 height 18
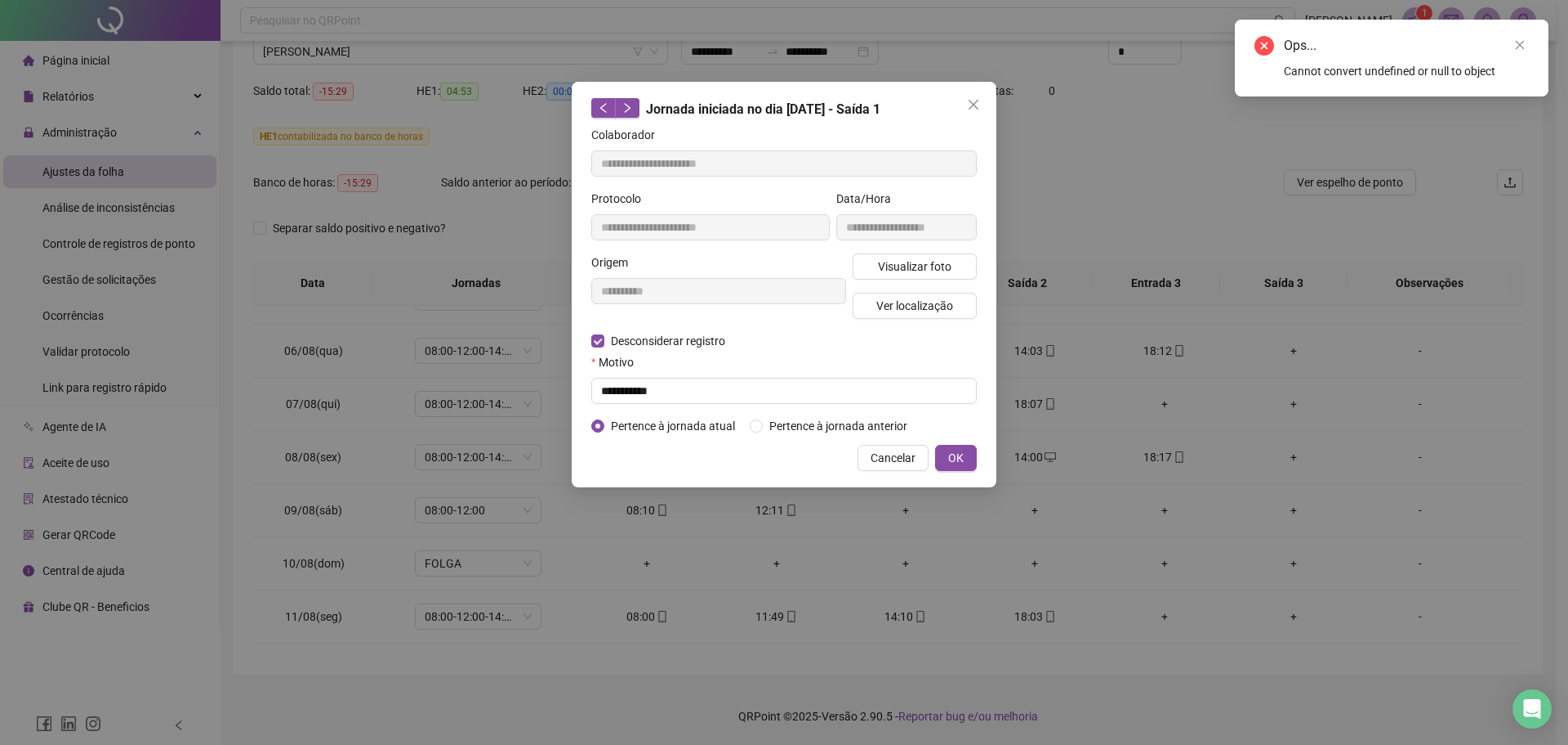
drag, startPoint x: 1533, startPoint y: 36, endPoint x: 1520, endPoint y: 45, distance: 15.8
click at [1253, 37] on div "Ops... Cannot convert undefined or null to object" at bounding box center [1391, 58] width 314 height 77
click at [1253, 45] on icon "close" at bounding box center [1520, 44] width 9 height 9
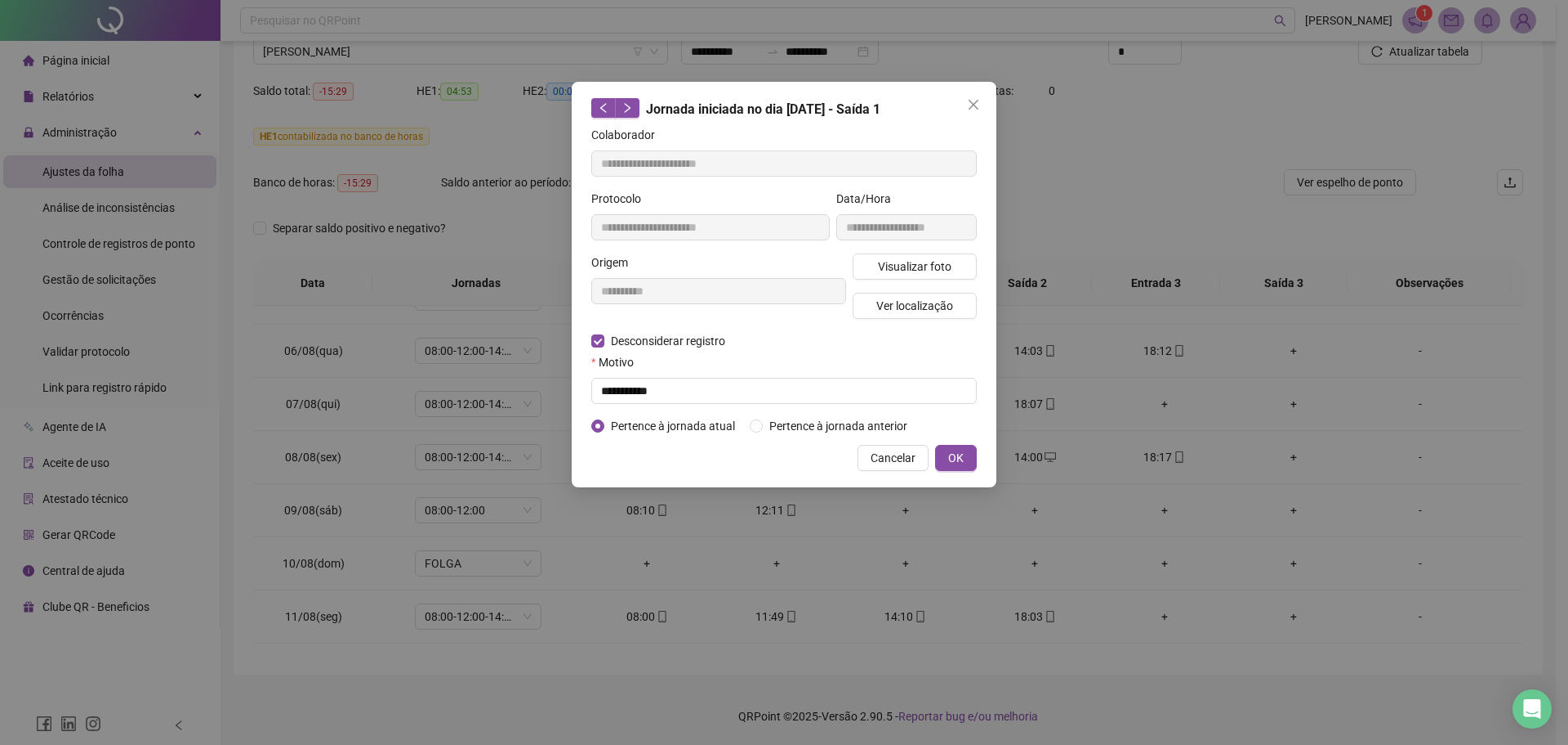
click at [1253, 112] on div "**********" at bounding box center [784, 372] width 1568 height 745
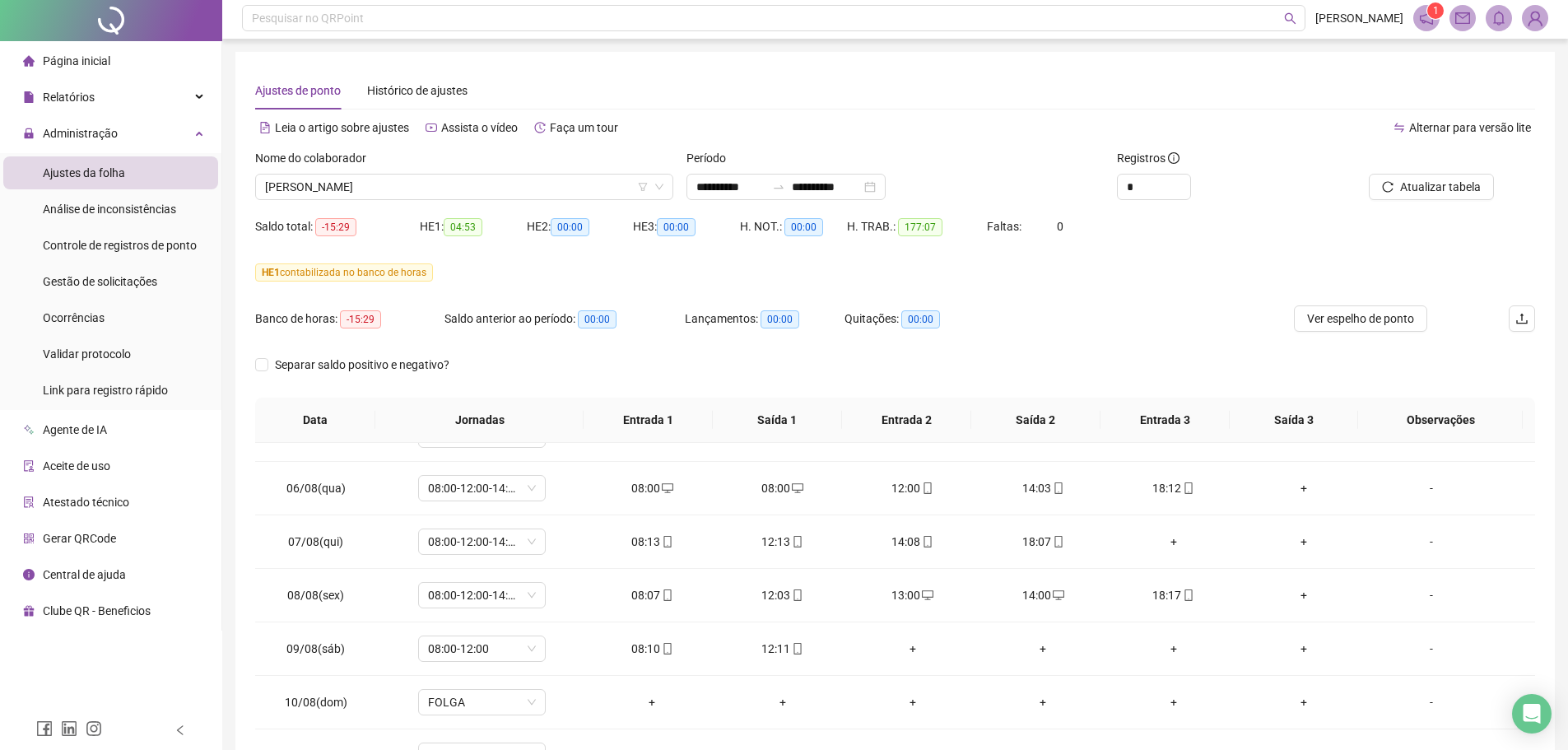
scroll to position [0, 0]
click at [1263, 190] on button "Atualizar tabela" at bounding box center [1431, 189] width 125 height 27
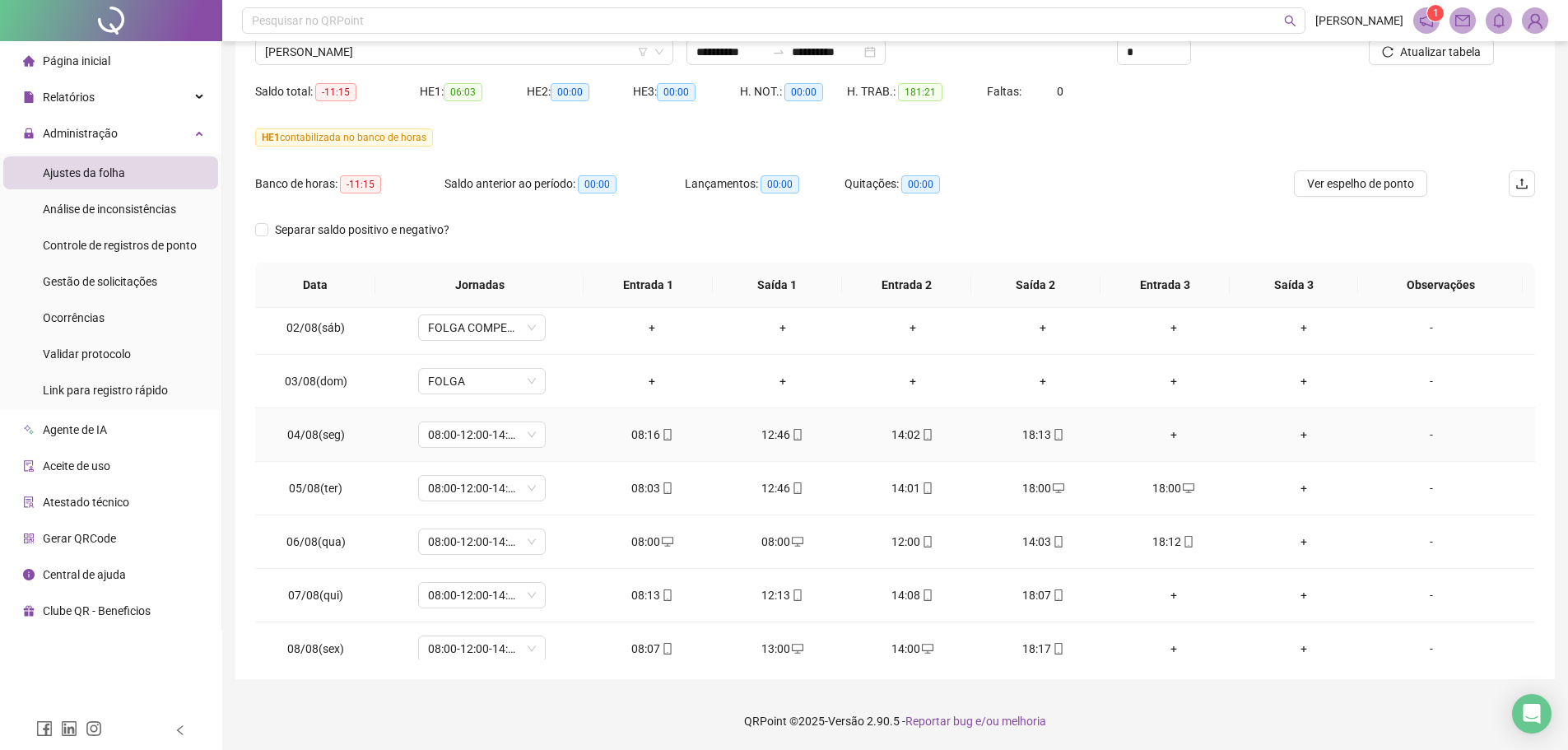
scroll to position [677, 0]
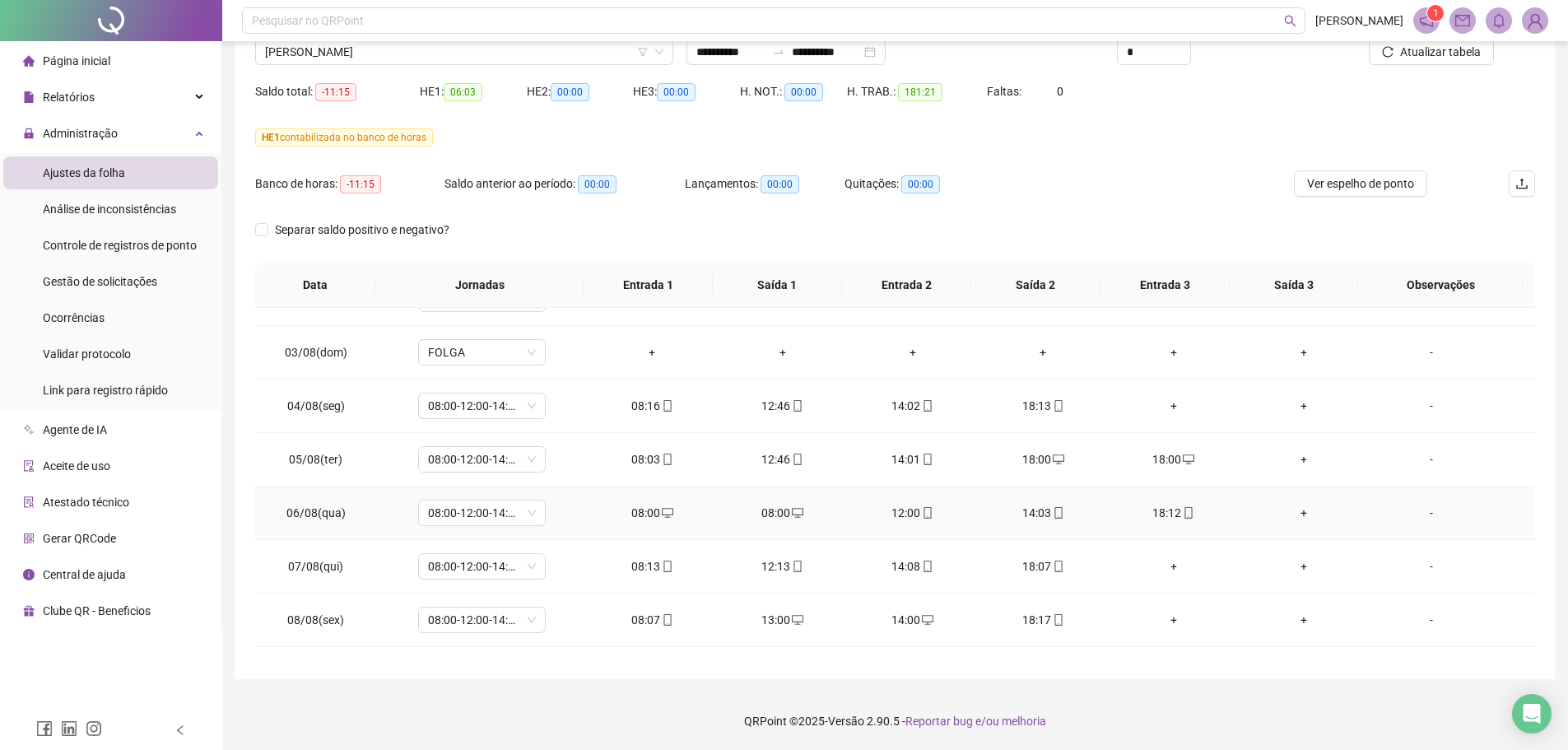
click at [792, 508] on icon "desktop" at bounding box center [798, 513] width 12 height 10
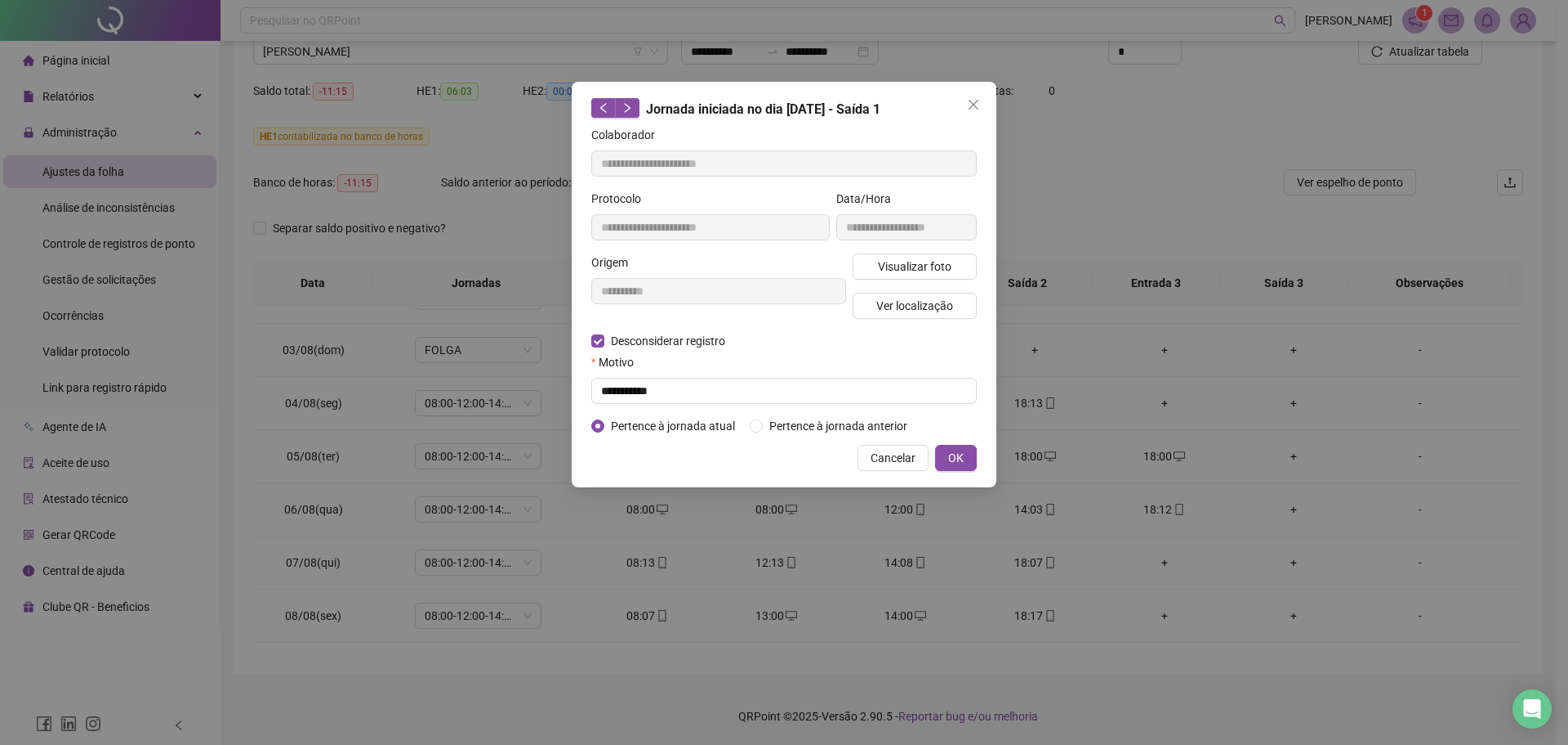
type input "**********"
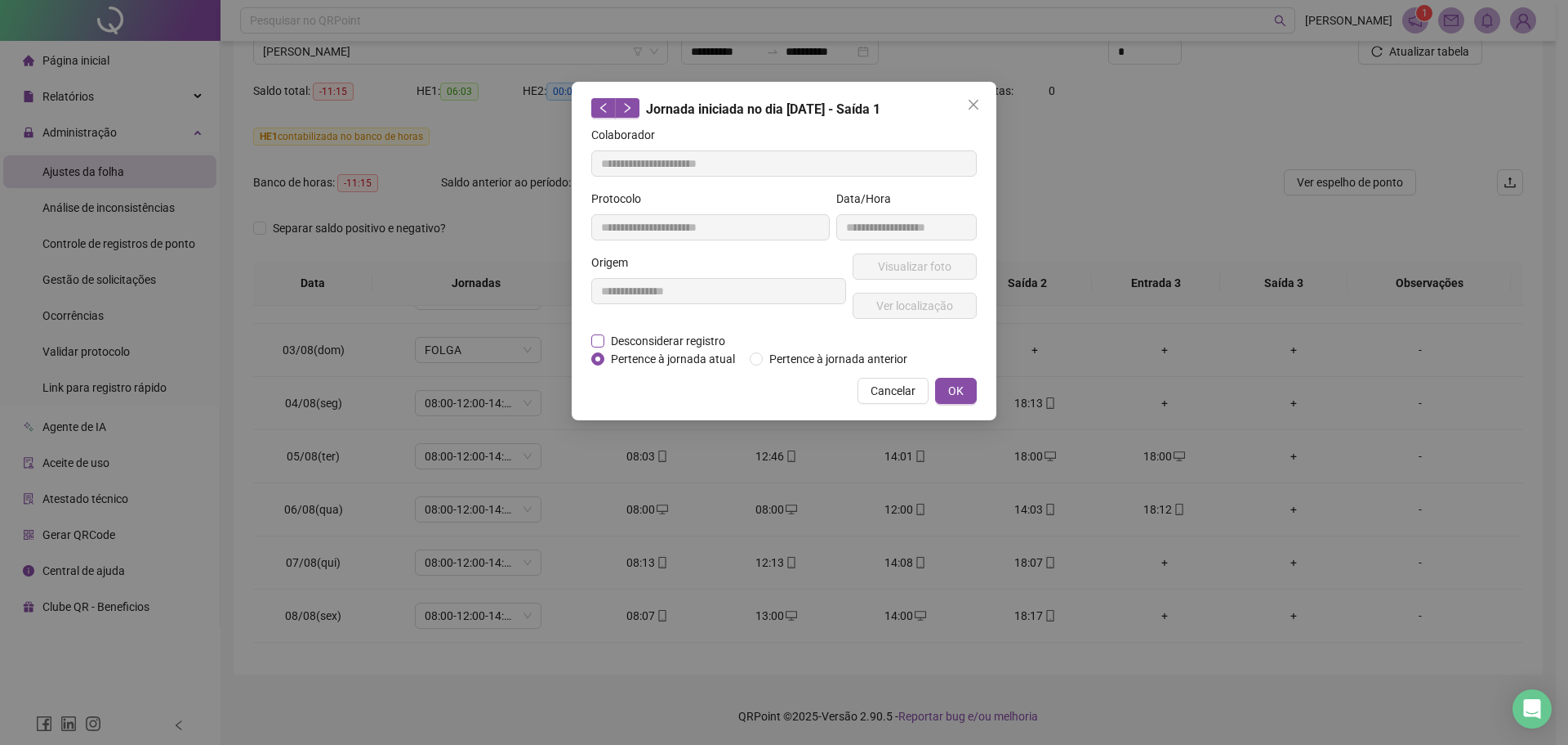
click at [663, 338] on span "Desconsiderar registro" at bounding box center [668, 340] width 127 height 18
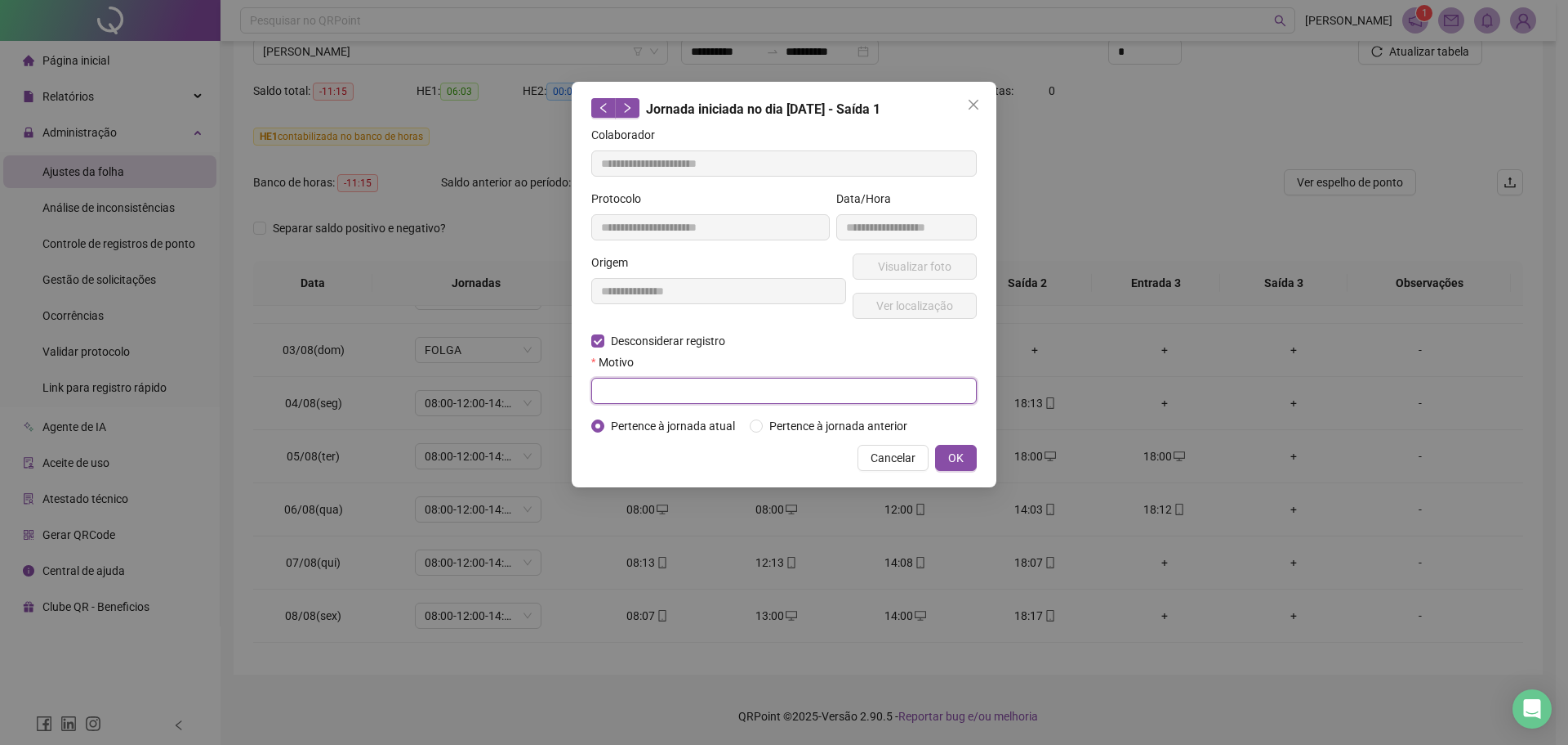
click at [664, 389] on input "text" at bounding box center [784, 391] width 386 height 27
type input "**********"
click at [948, 455] on button "OK" at bounding box center [956, 458] width 41 height 27
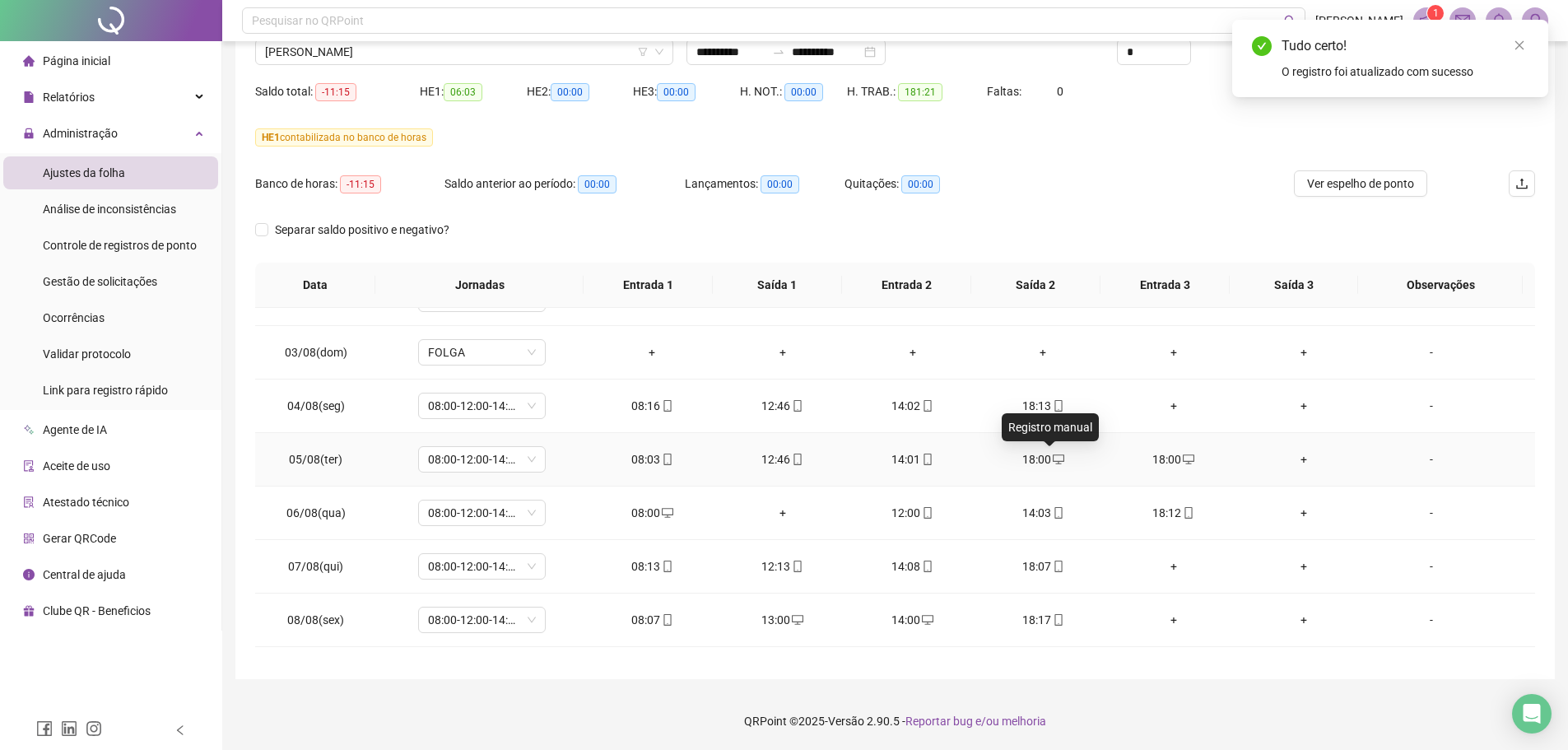
click at [1055, 457] on icon "desktop" at bounding box center [1058, 459] width 12 height 10
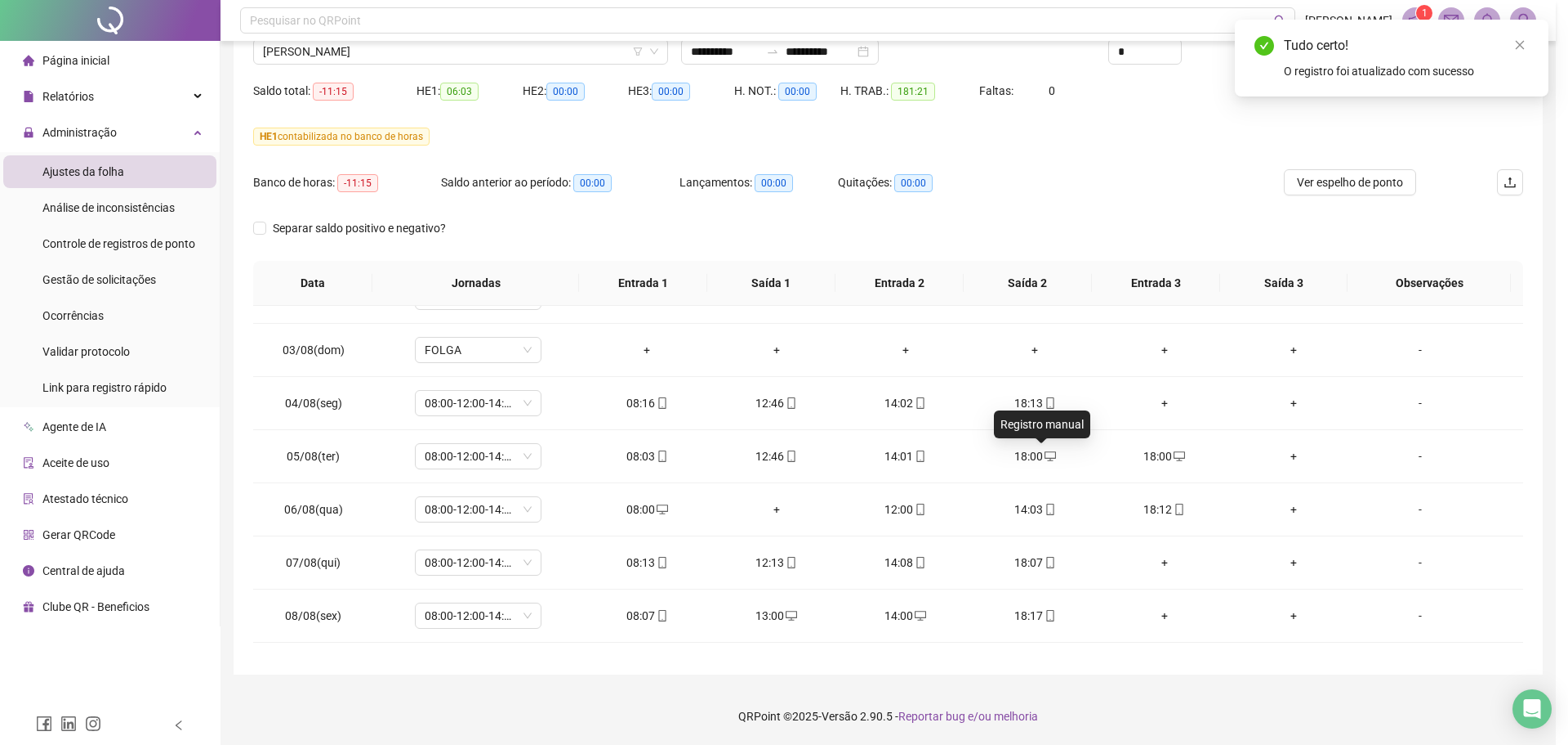
type input "**********"
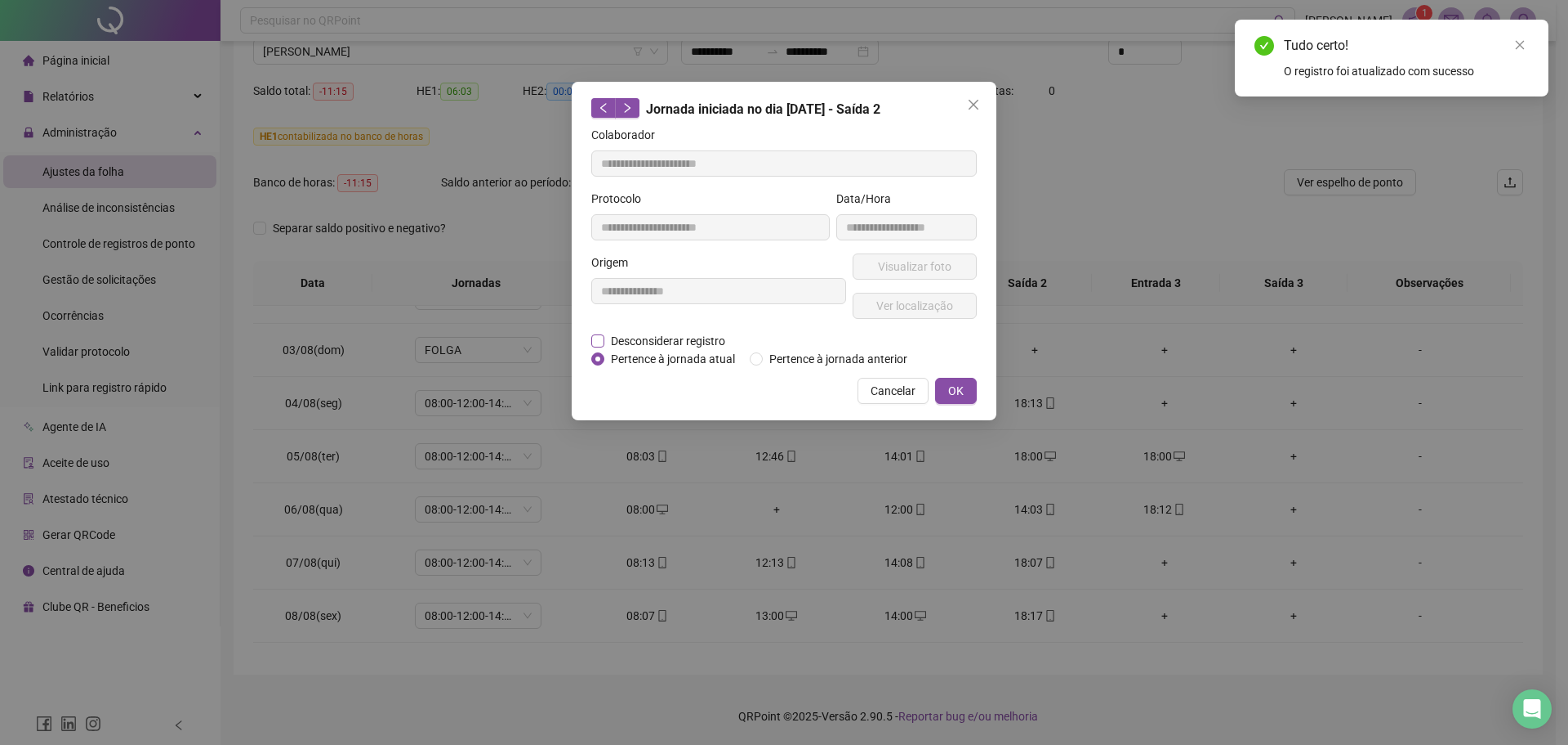
click at [676, 340] on span "Desconsiderar registro" at bounding box center [668, 340] width 127 height 18
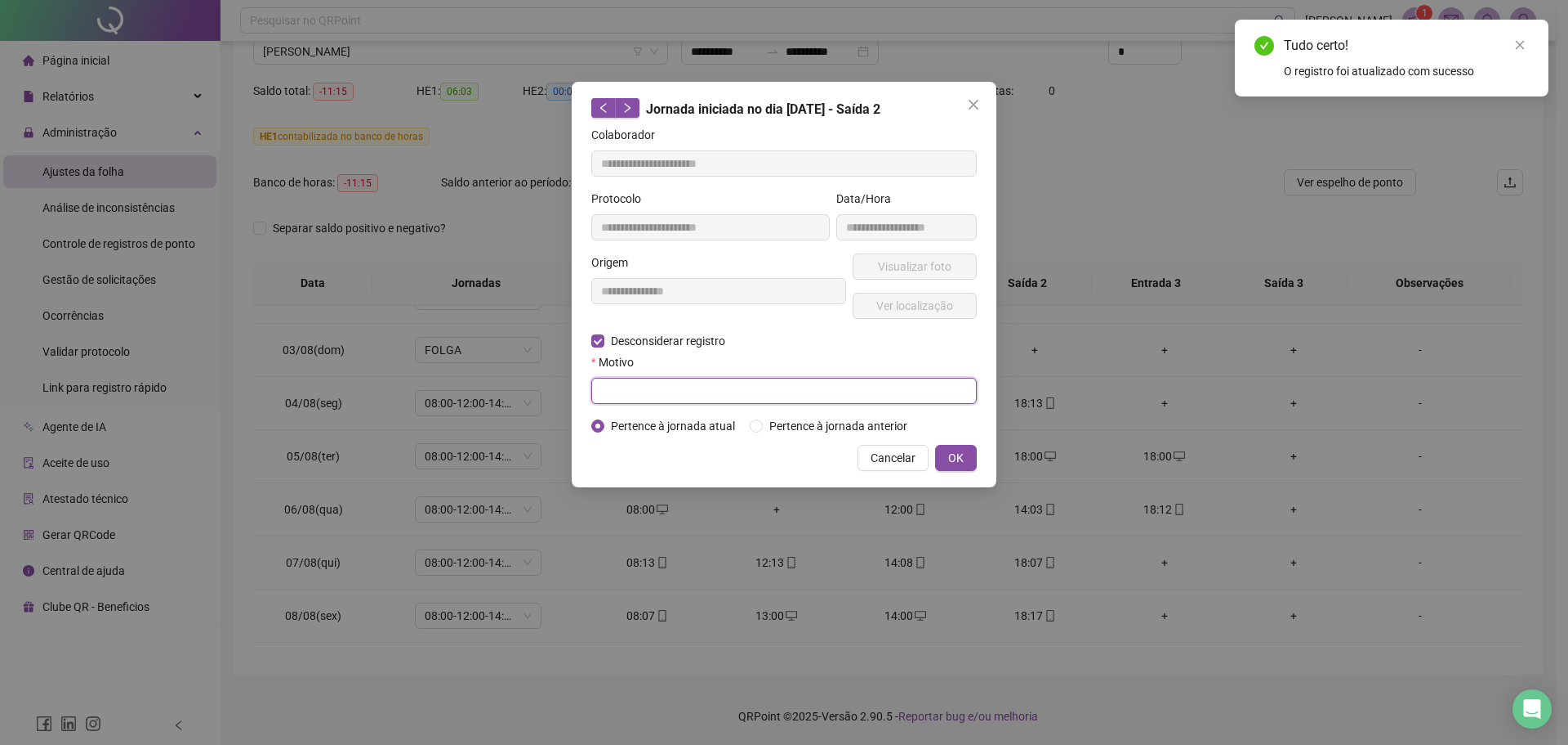
click at [664, 393] on input "text" at bounding box center [784, 391] width 386 height 27
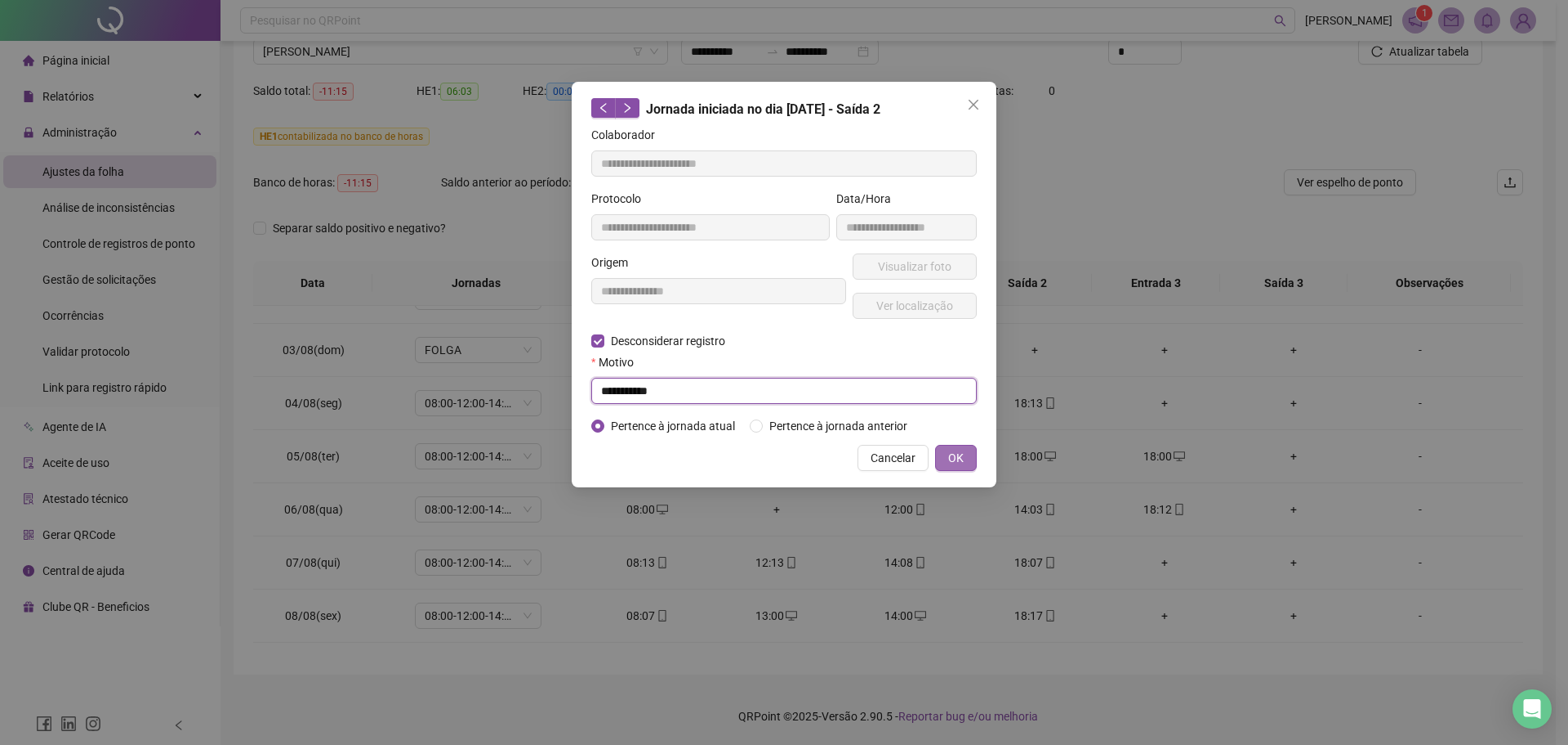
type input "**********"
click at [950, 455] on span "OK" at bounding box center [957, 458] width 16 height 18
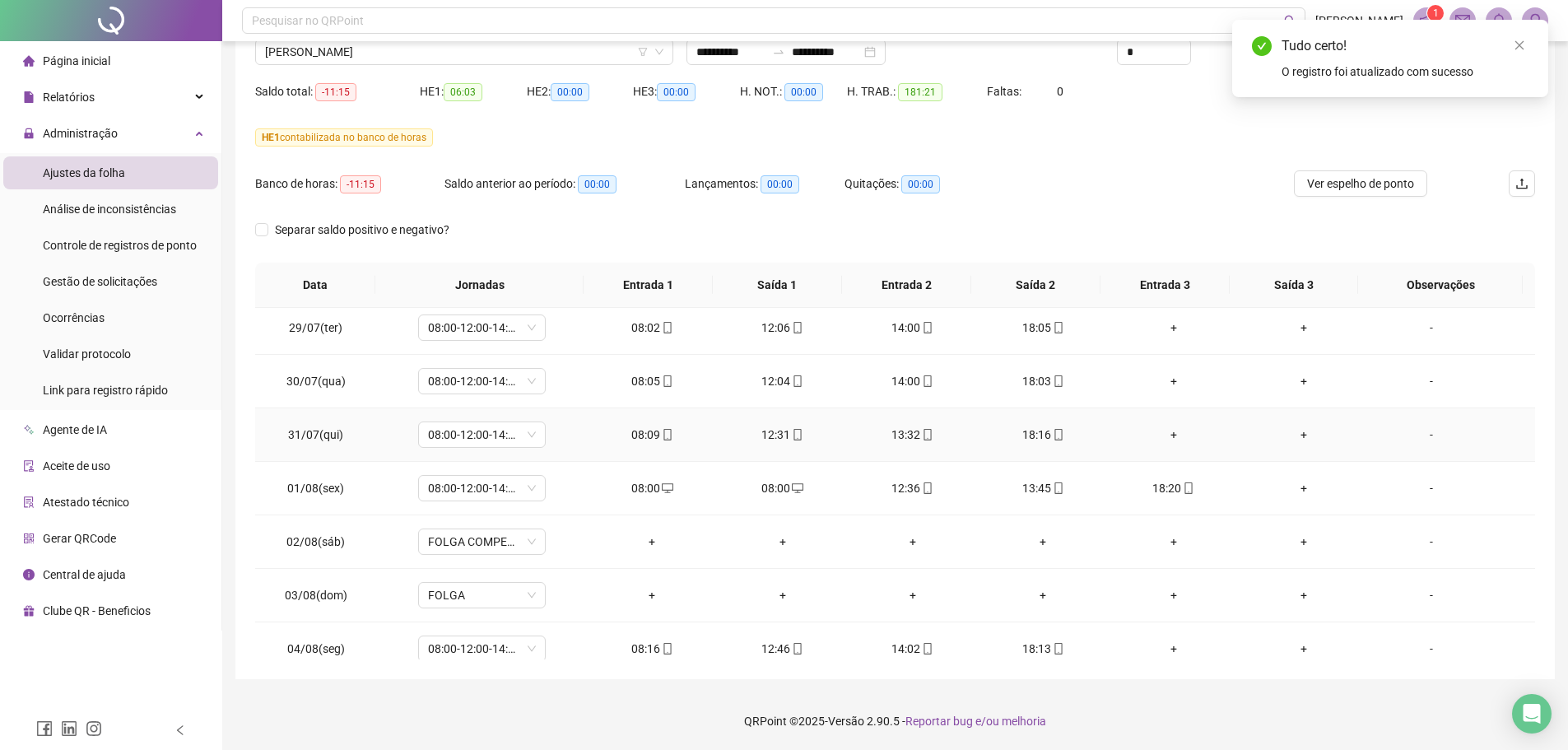
scroll to position [348, 0]
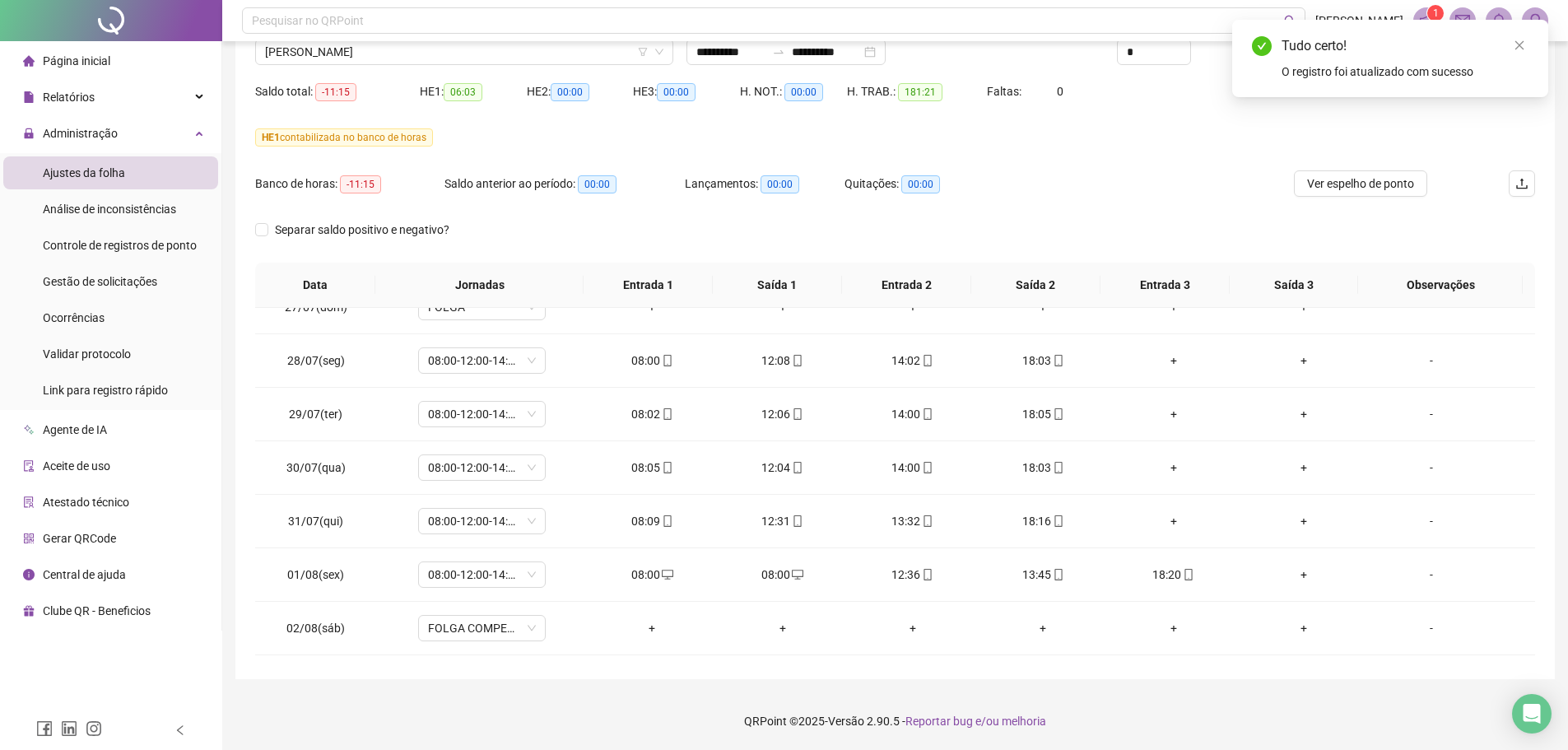
click at [1263, 41] on div "Tudo certo! O registro foi atualizado com sucesso" at bounding box center [1390, 59] width 316 height 77
click at [1263, 46] on icon "close" at bounding box center [1519, 46] width 12 height 12
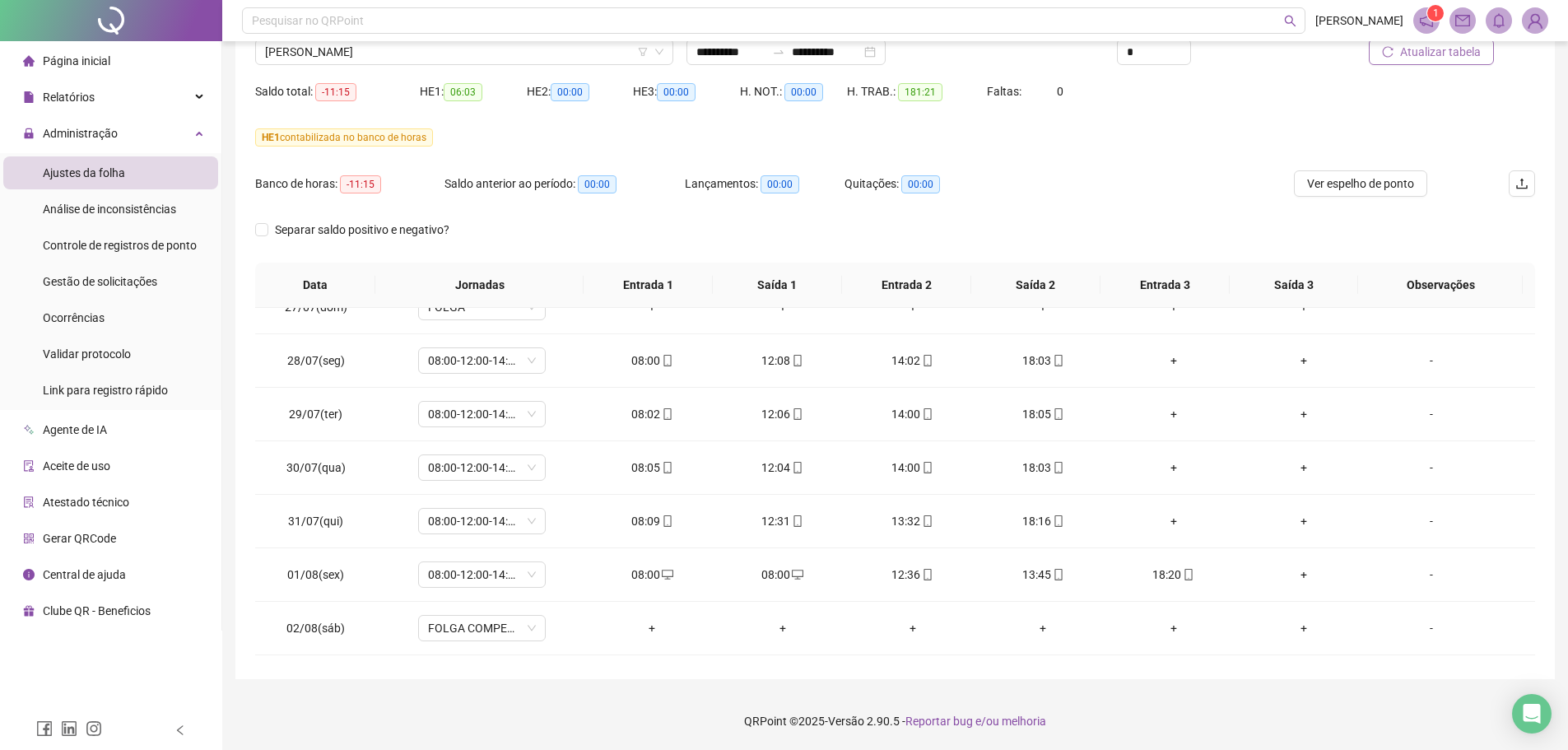
click at [1263, 60] on span "Atualizar tabela" at bounding box center [1440, 52] width 80 height 18
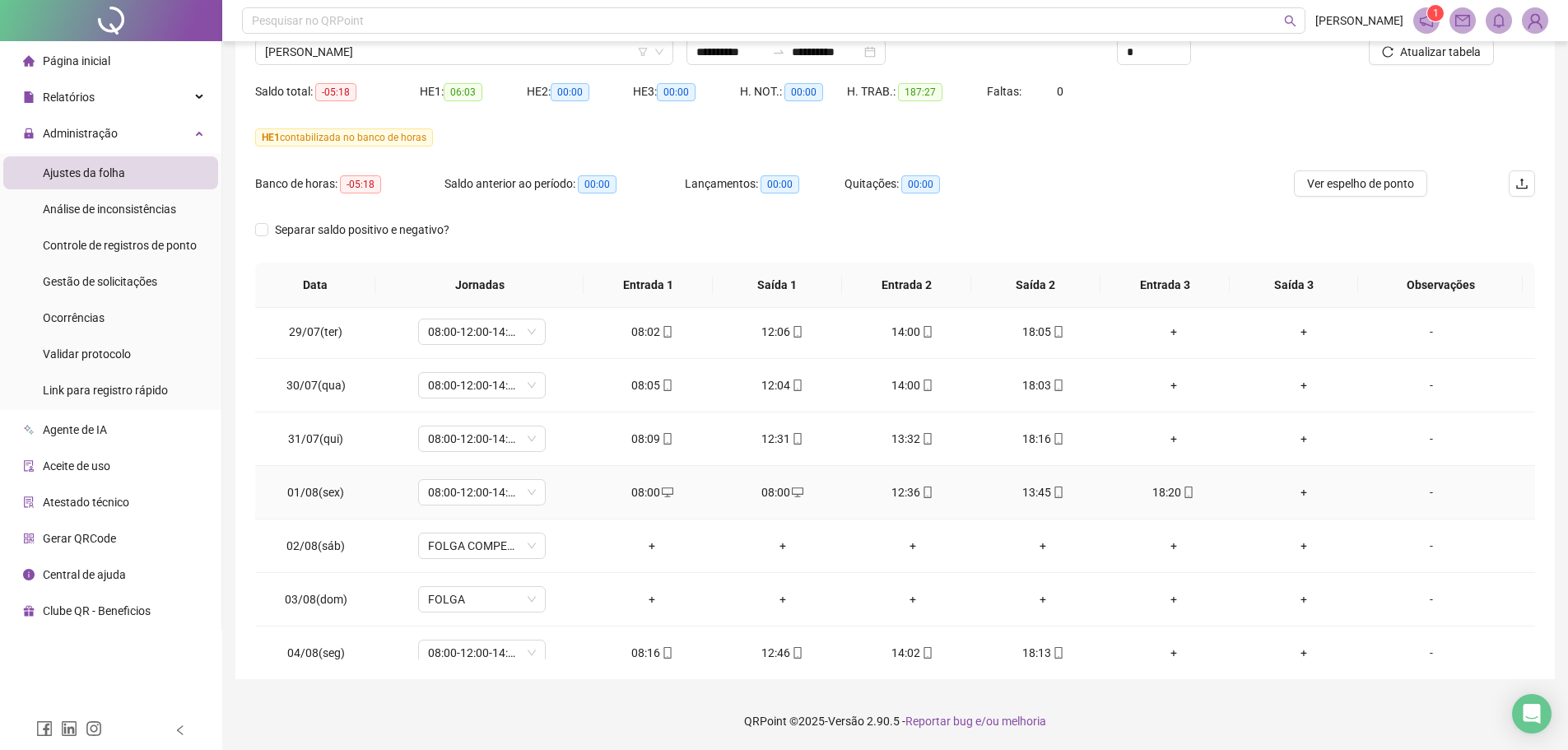
click at [797, 496] on icon "desktop" at bounding box center [798, 493] width 12 height 12
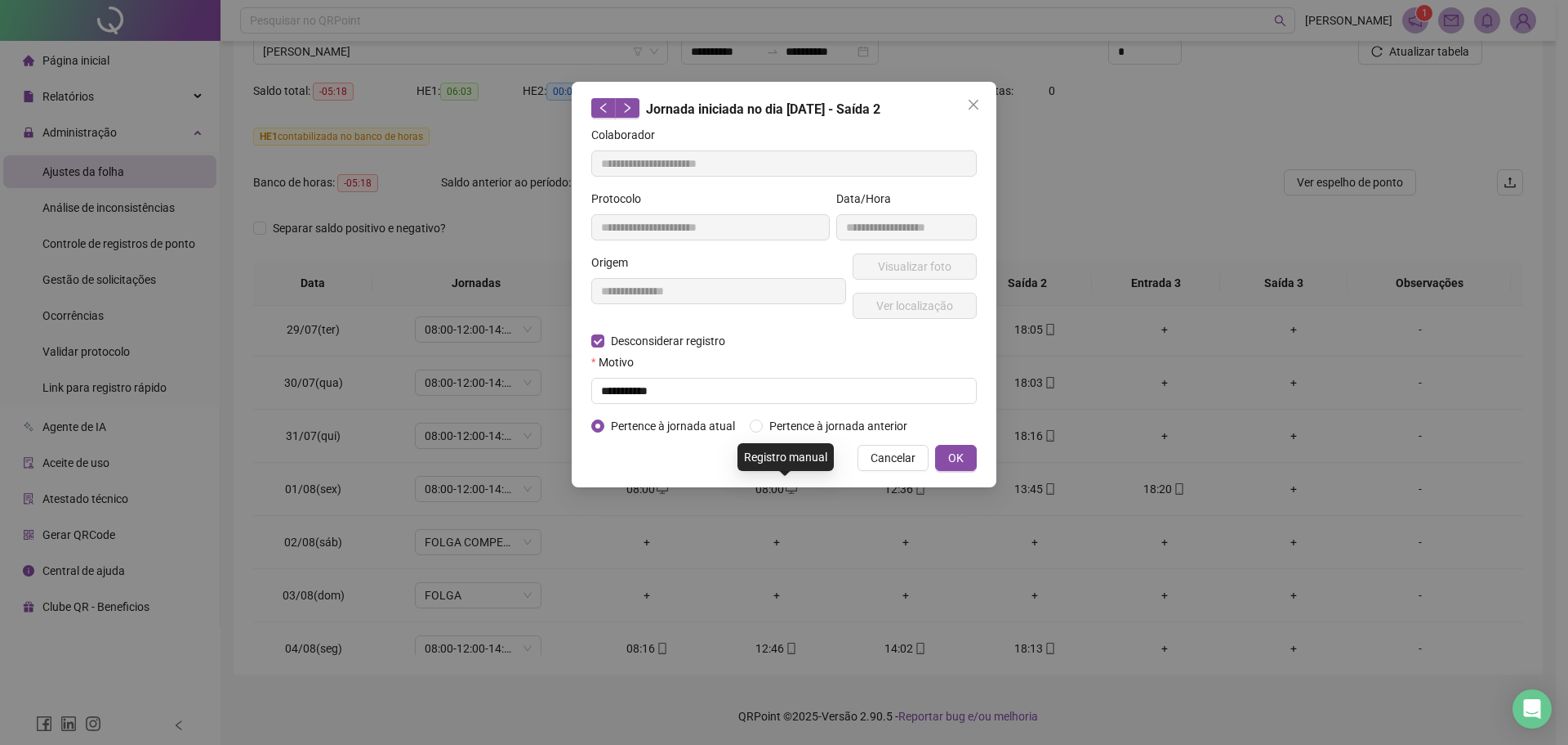
type input "**********"
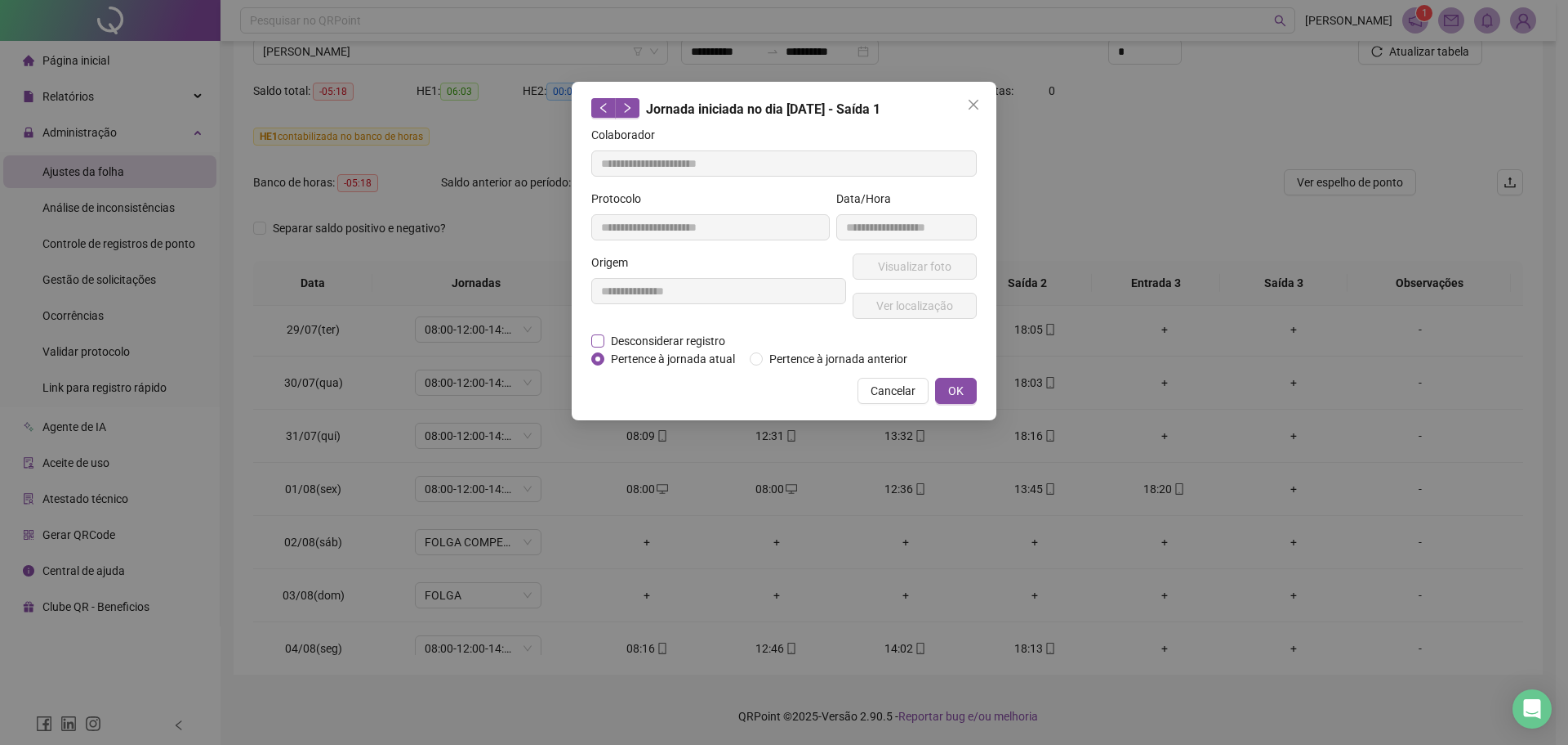
click at [666, 343] on span "Desconsiderar registro" at bounding box center [668, 340] width 127 height 18
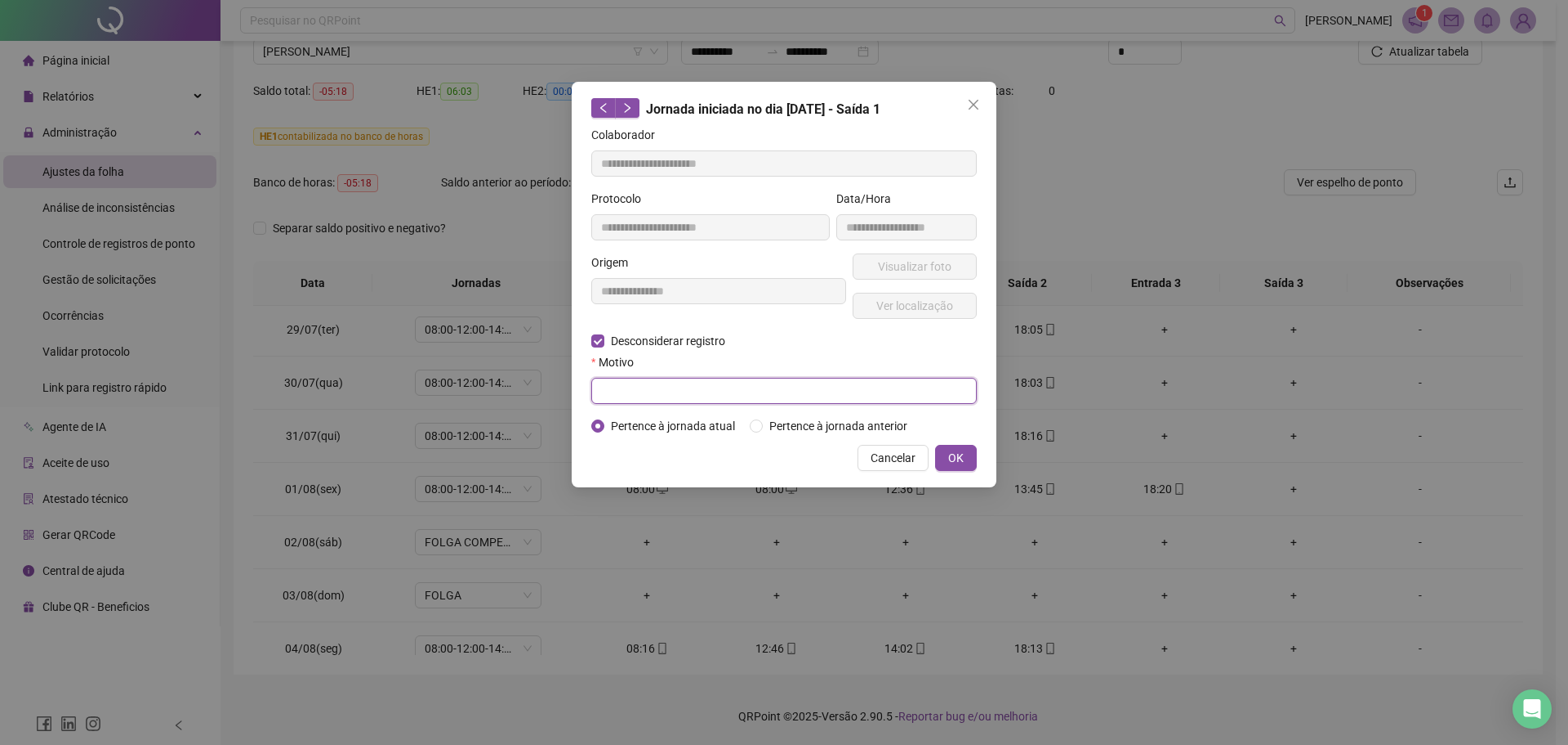
click at [629, 390] on input "text" at bounding box center [784, 391] width 386 height 27
type input "*"
type input "**********"
click at [947, 456] on button "OK" at bounding box center [956, 458] width 41 height 27
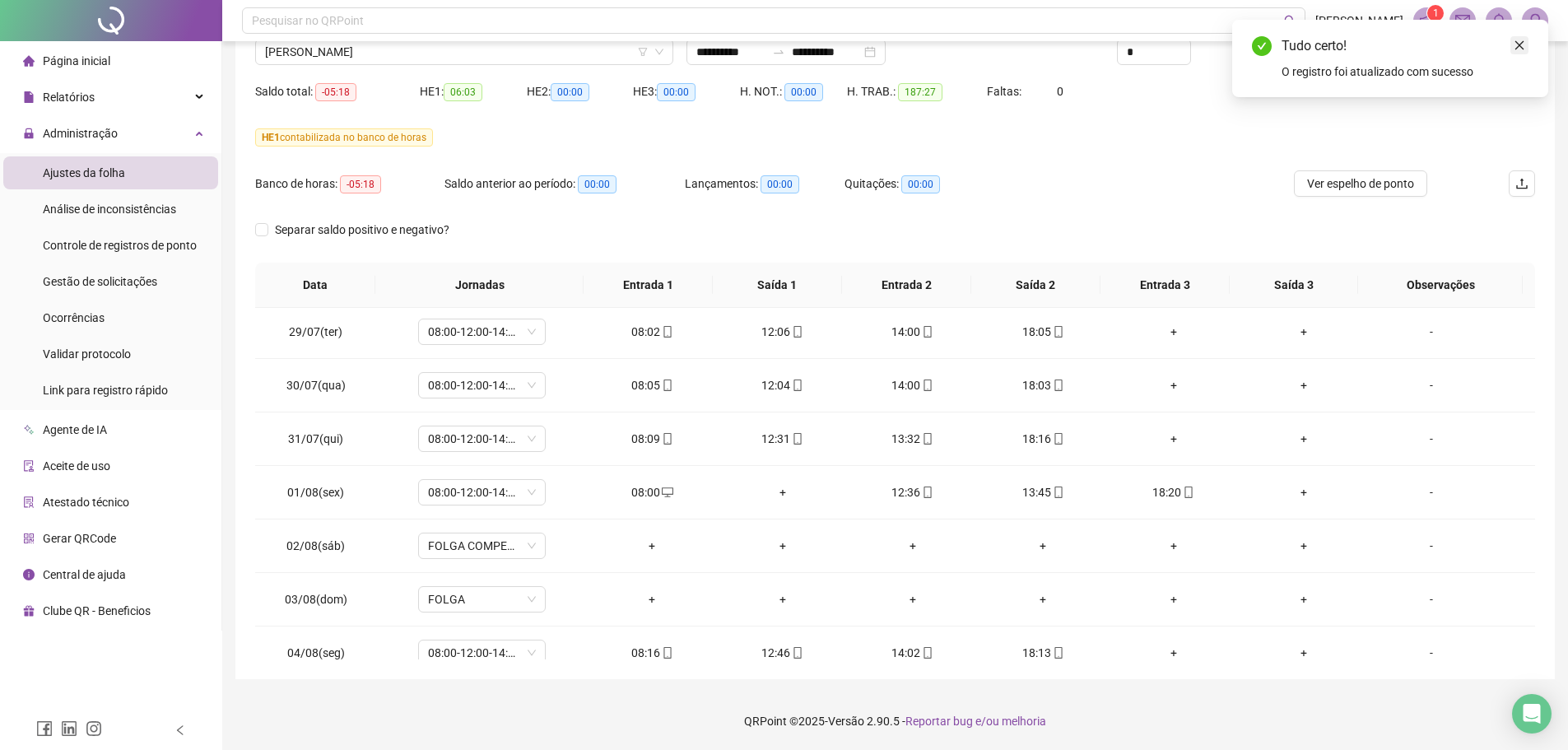
click at [1263, 45] on link "Close" at bounding box center [1519, 45] width 18 height 18
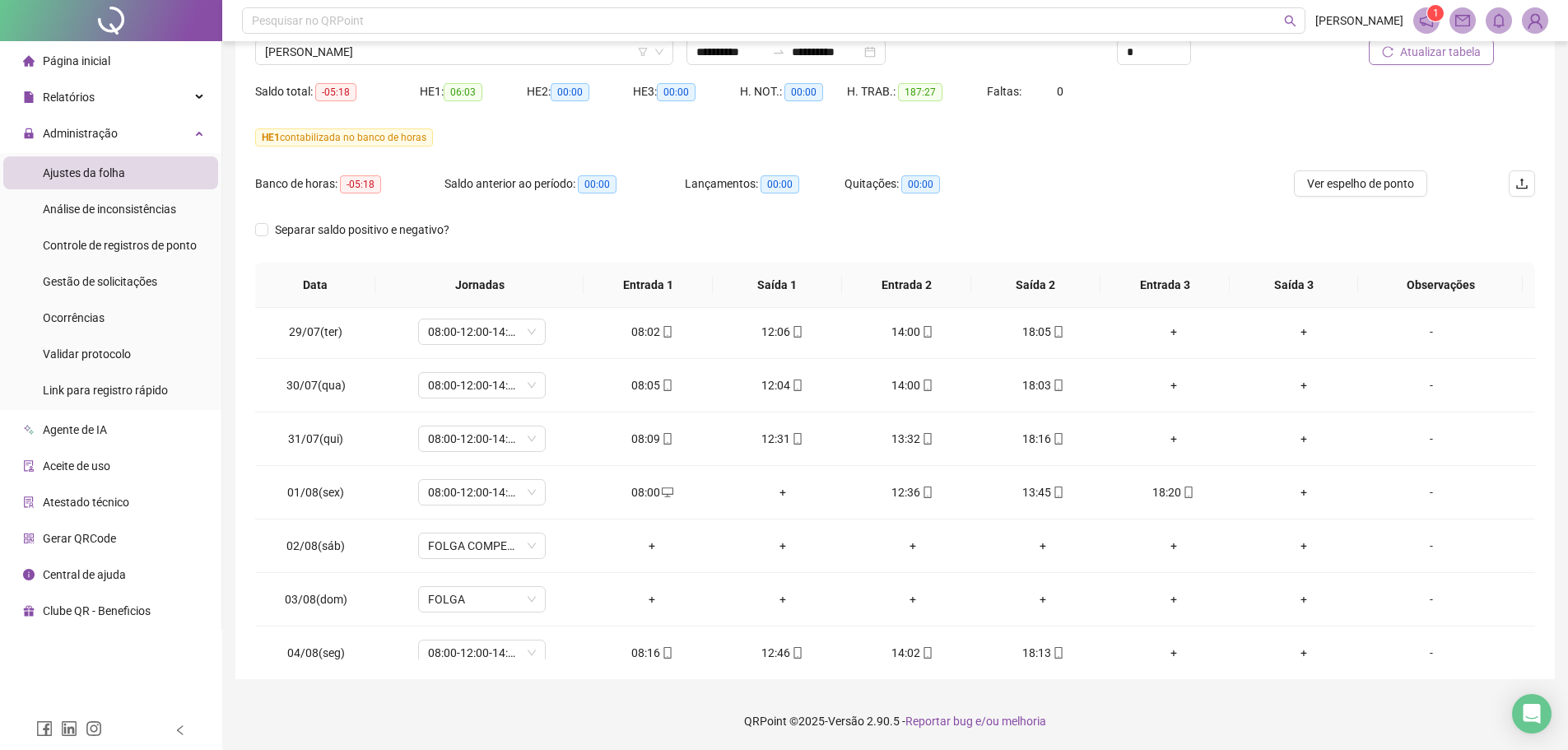
click at [1263, 55] on span "Atualizar tabela" at bounding box center [1440, 52] width 80 height 18
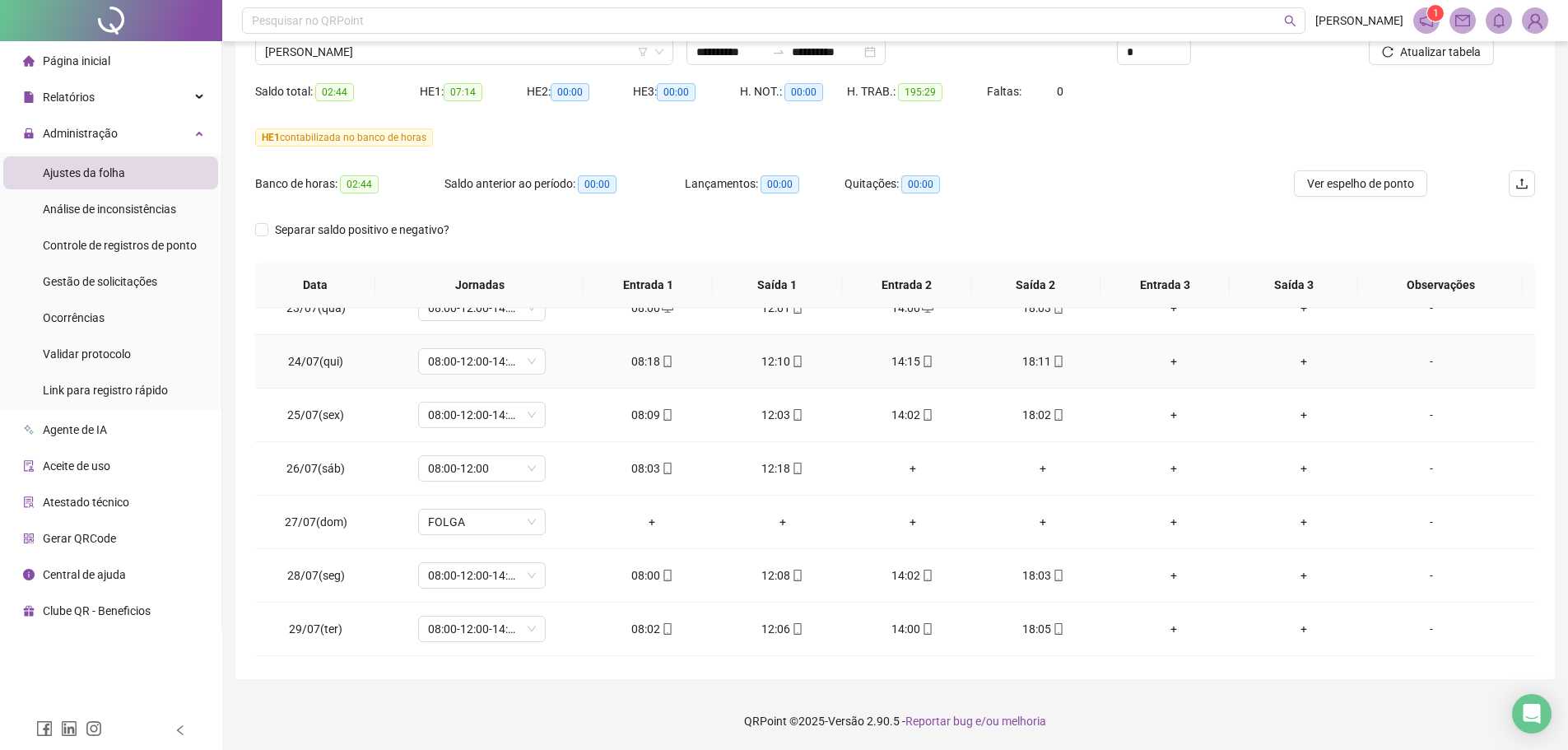
scroll to position [0, 0]
